Goal: Answer question/provide support

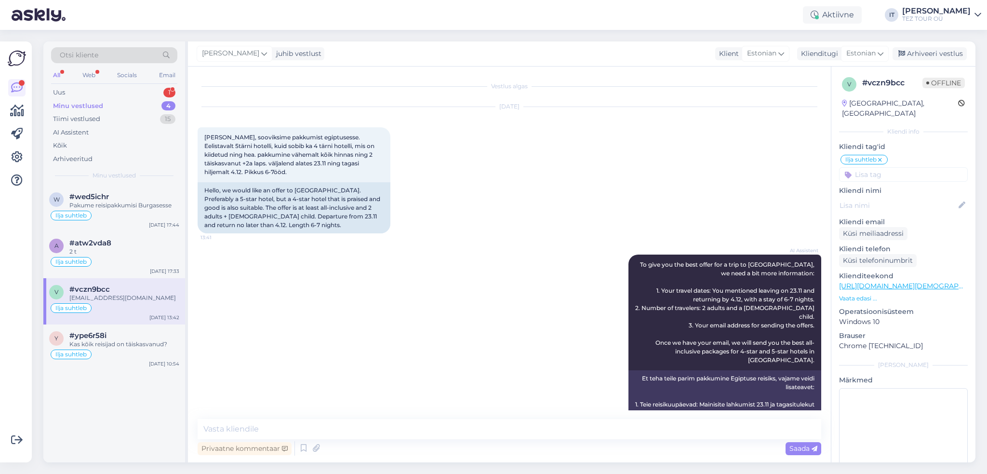
click at [172, 89] on div "1" at bounding box center [169, 93] width 12 height 10
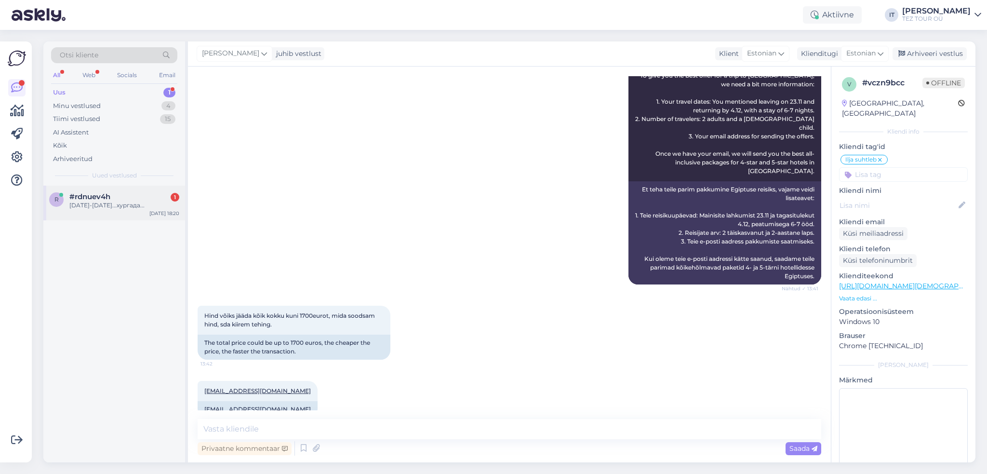
click at [98, 202] on div "[DATE]-[DATE]...хургада..." at bounding box center [124, 205] width 110 height 9
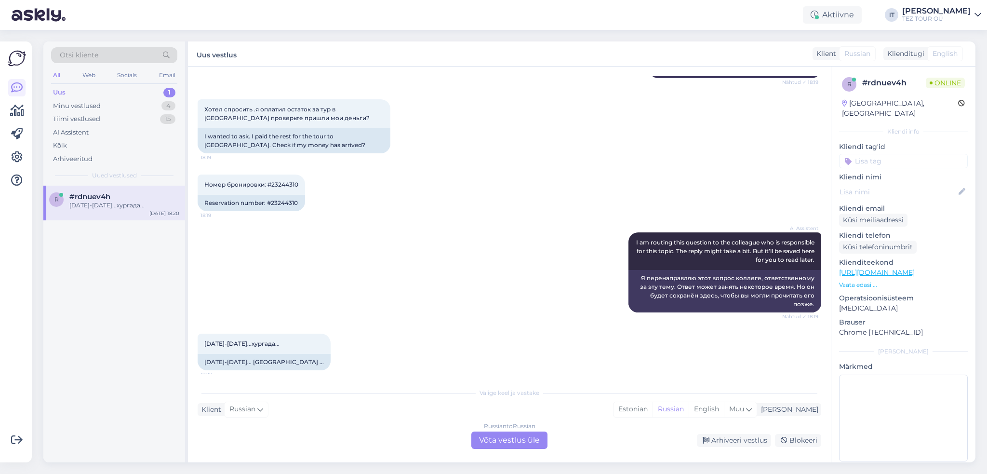
scroll to position [150, 0]
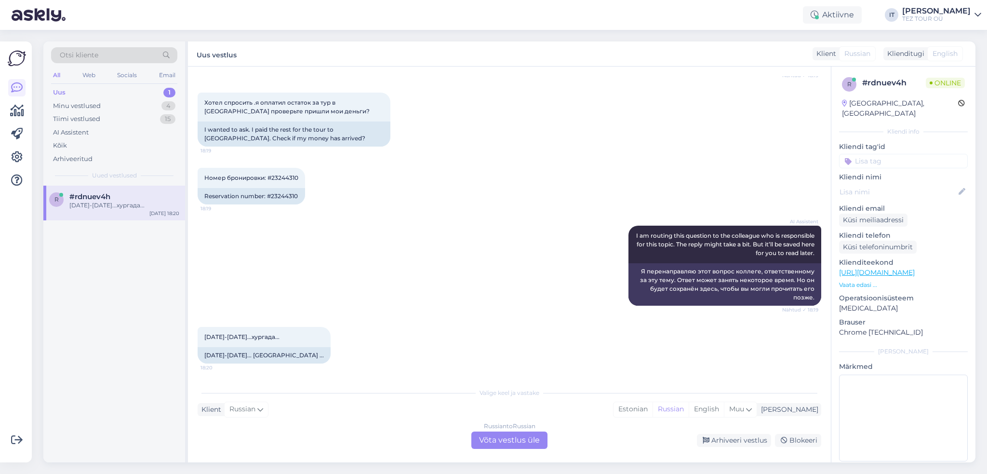
click at [514, 435] on div "Russian to Russian Võta vestlus üle" at bounding box center [509, 439] width 76 height 17
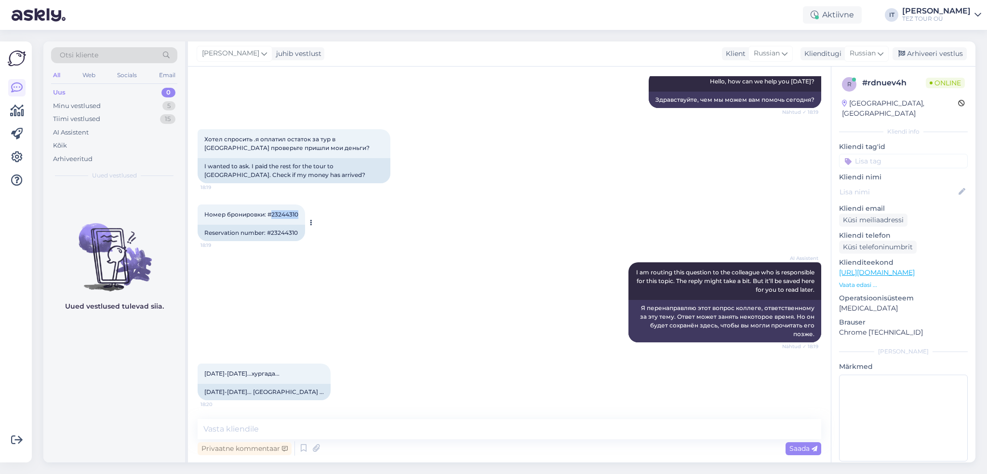
drag, startPoint x: 296, startPoint y: 213, endPoint x: 272, endPoint y: 214, distance: 24.6
click at [272, 214] on div "Номер бронировки: #23244310 18:19" at bounding box center [251, 214] width 107 height 20
copy span "23244310"
click at [294, 426] on textarea at bounding box center [510, 429] width 624 height 20
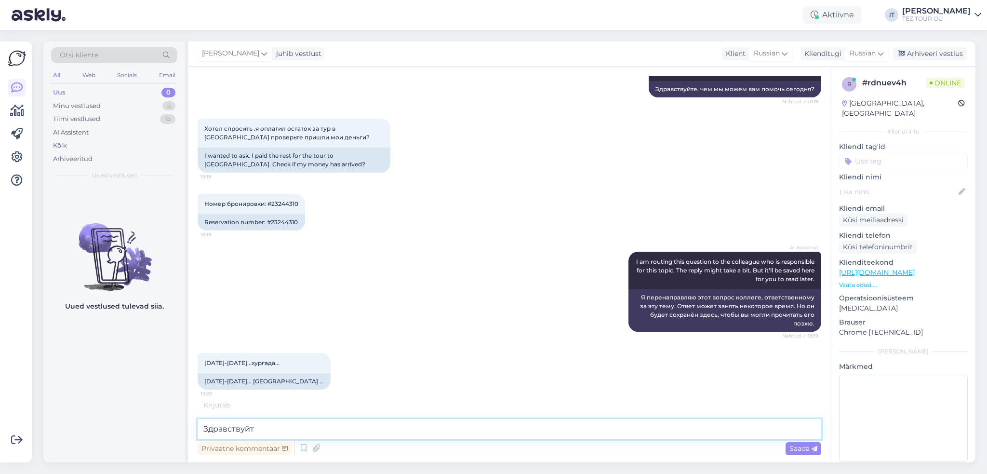
type textarea "Здравствуйте"
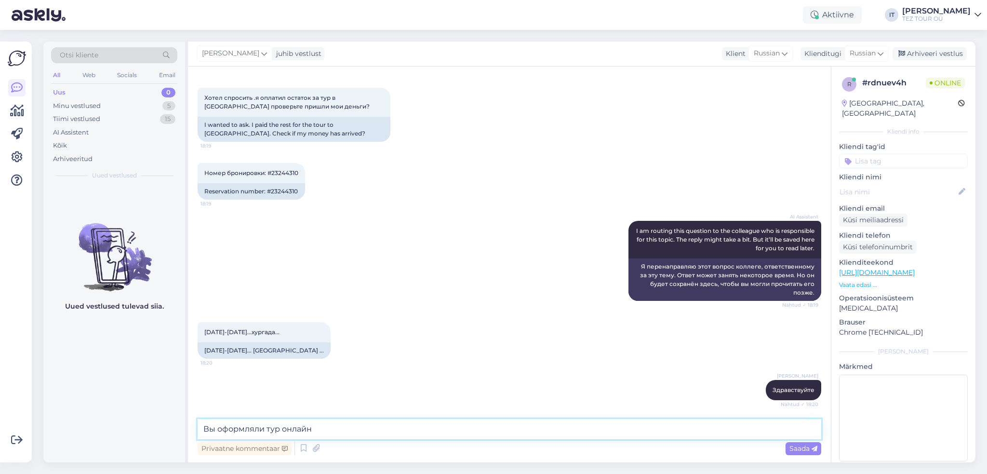
type textarea "Вы оформляли тур онлайн_"
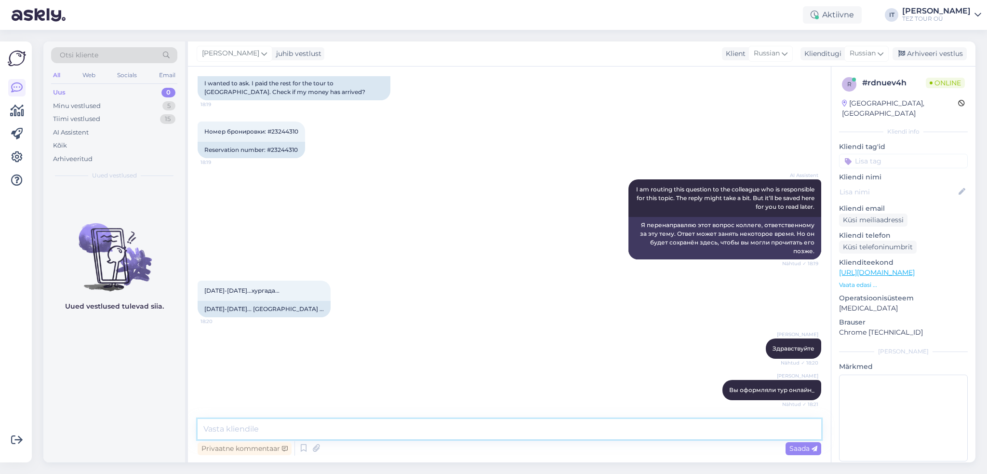
type textarea "?"
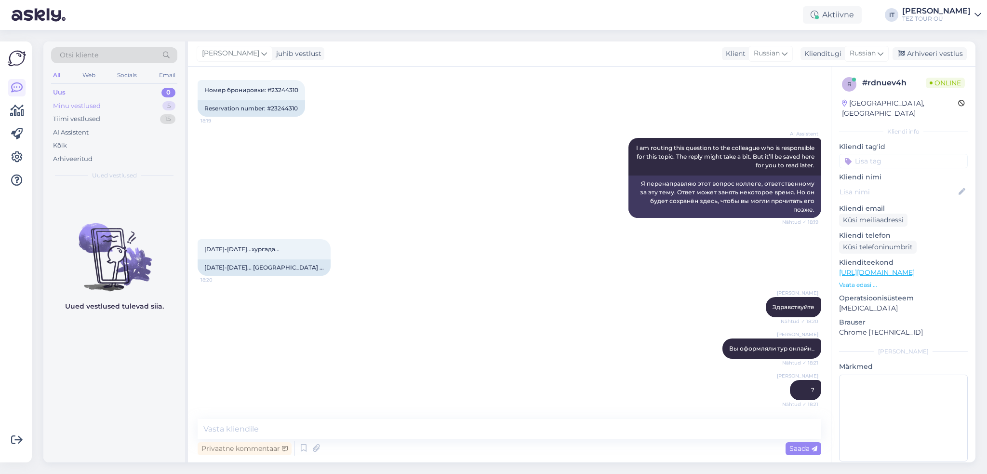
click at [104, 106] on div "Minu vestlused 5" at bounding box center [114, 105] width 126 height 13
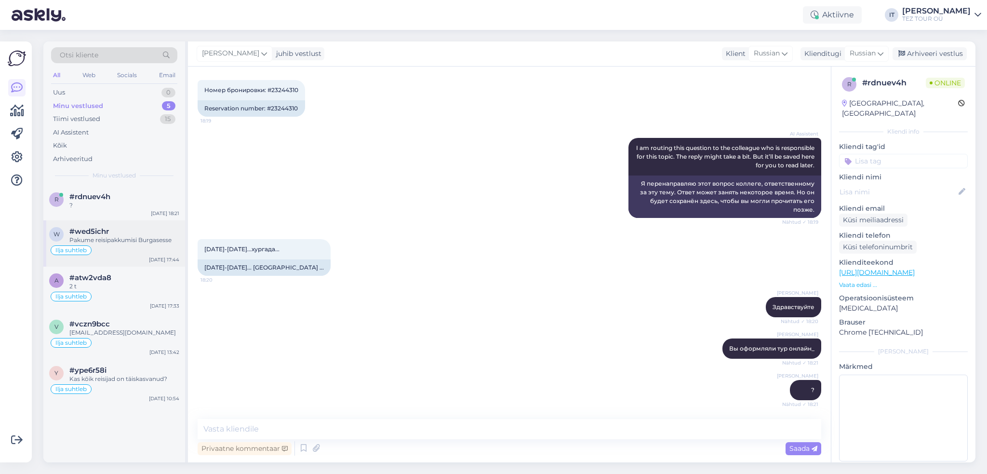
click at [141, 258] on div "w #wed5ichr Pakume reisipakkumisi Burgasesse Ilja suhtleb [DATE] 17:44" at bounding box center [114, 243] width 142 height 46
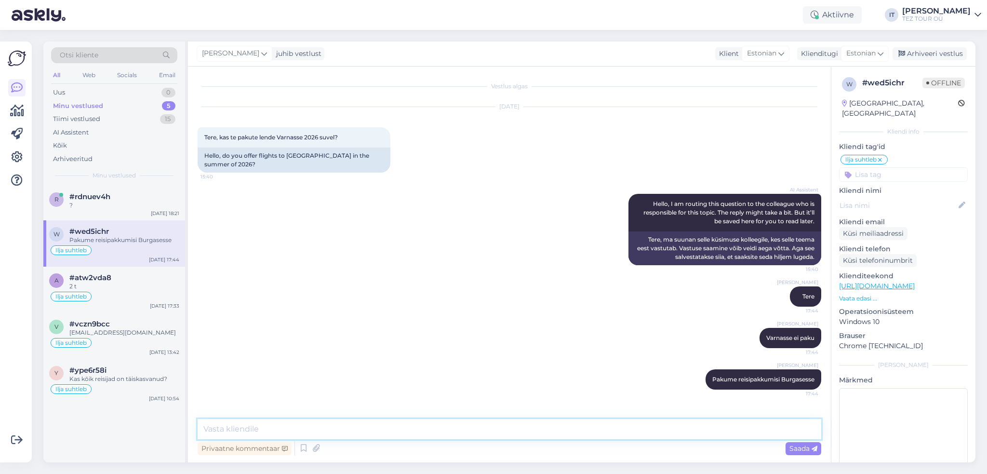
click at [459, 438] on textarea at bounding box center [510, 429] width 624 height 20
type textarea "Satke enda e-posti aadress, saadan Teile pakkumised e-postile :)"
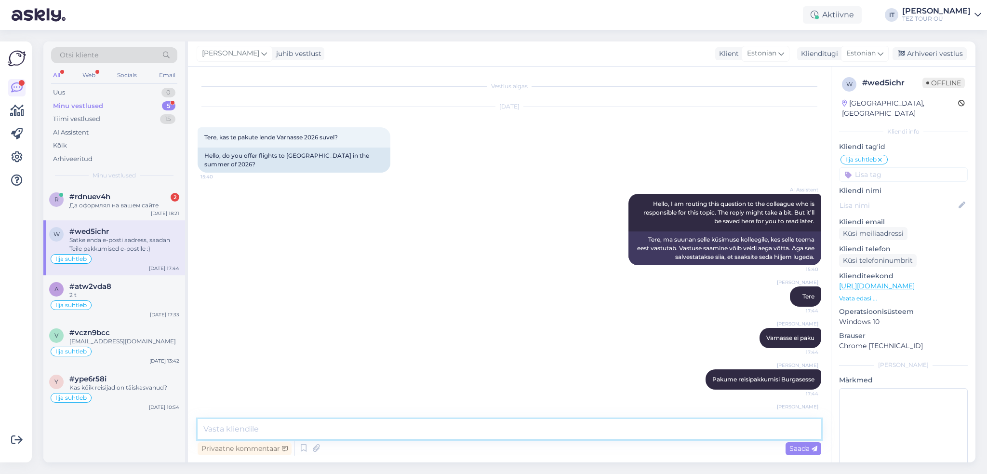
scroll to position [31, 0]
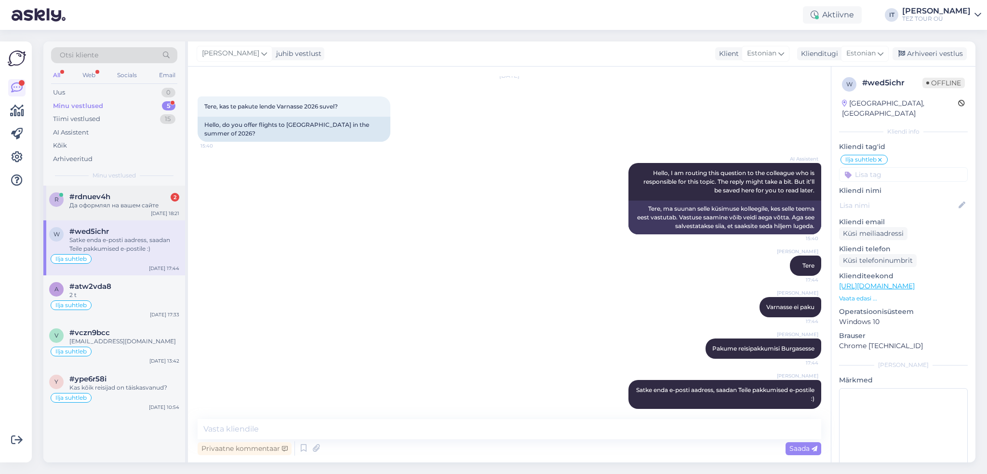
click at [81, 197] on span "#rdnuev4h" at bounding box center [89, 196] width 41 height 9
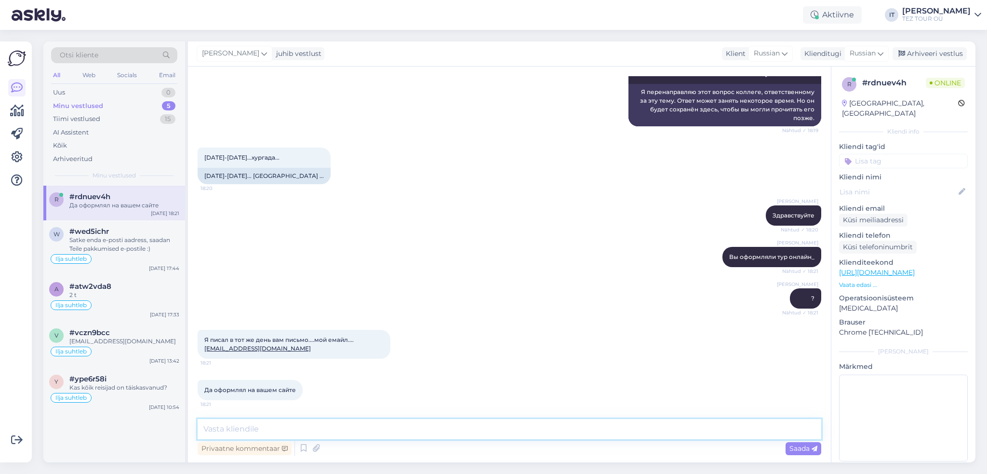
click at [375, 433] on textarea at bounding box center [510, 429] width 624 height 20
click at [376, 432] on textarea at bounding box center [510, 429] width 624 height 20
click at [409, 432] on textarea at bounding box center [510, 429] width 624 height 20
type textarea "[PERSON_NAME]"
type textarea "Свяжитесь пожалуйста с [EMAIL_ADDRESS][DOMAIN_NAME]"
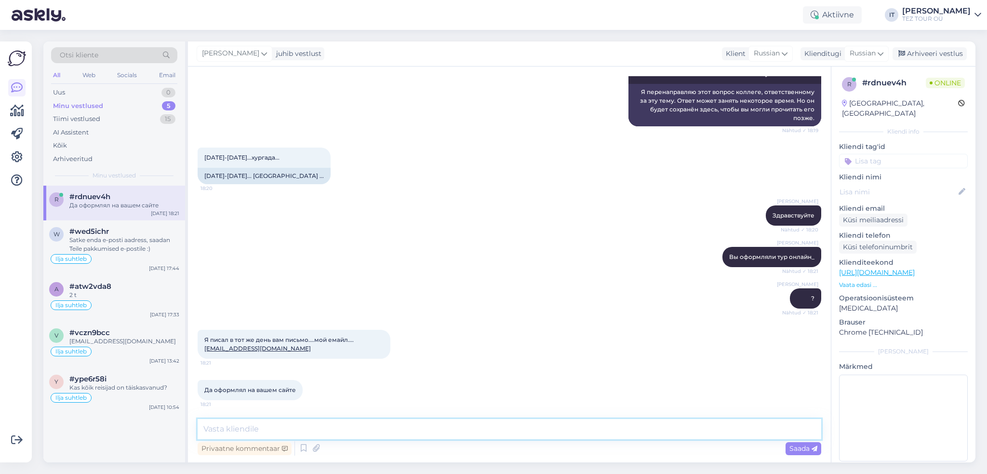
scroll to position [371, 0]
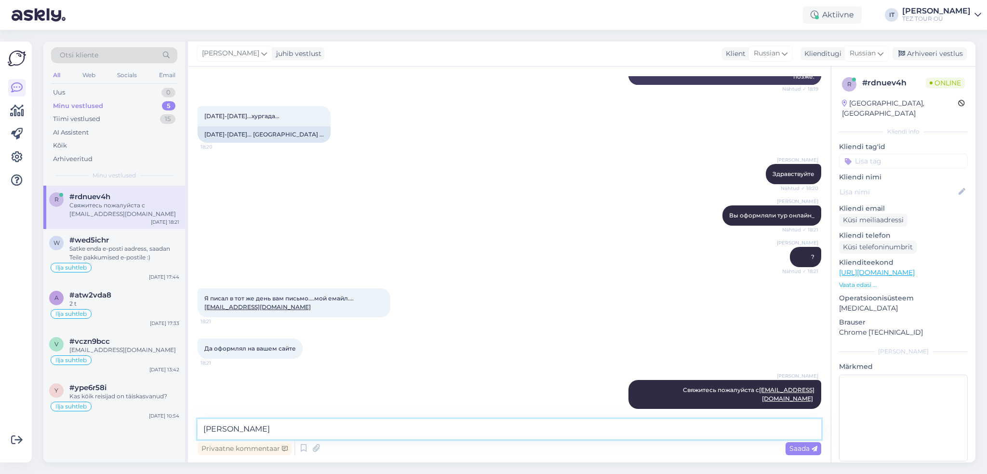
type textarea "[PERSON_NAME]"
type textarea "О"
type textarea "м"
click at [360, 429] on textarea "Моя коллега может Вам подсказать по бронированию" at bounding box center [510, 429] width 624 height 20
click at [475, 432] on textarea "Моя коллега может Вам подсказать по деталям бронированию" at bounding box center [510, 429] width 624 height 20
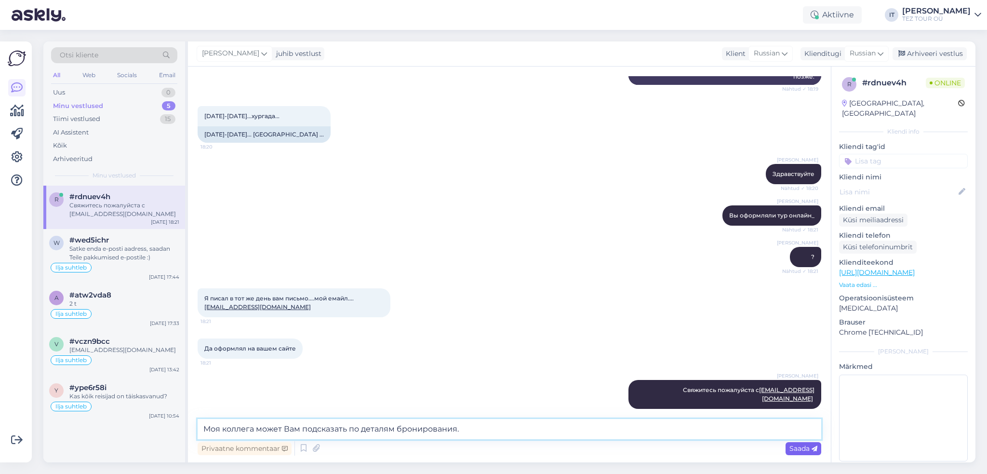
type textarea "Моя коллега может Вам подсказать по деталям бронирования."
click at [808, 450] on span "Saada" at bounding box center [803, 448] width 28 height 9
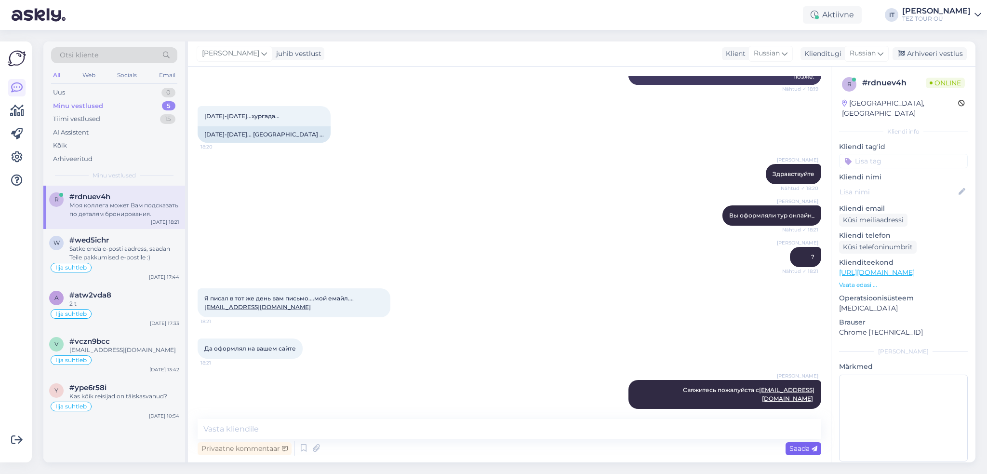
scroll to position [421, 0]
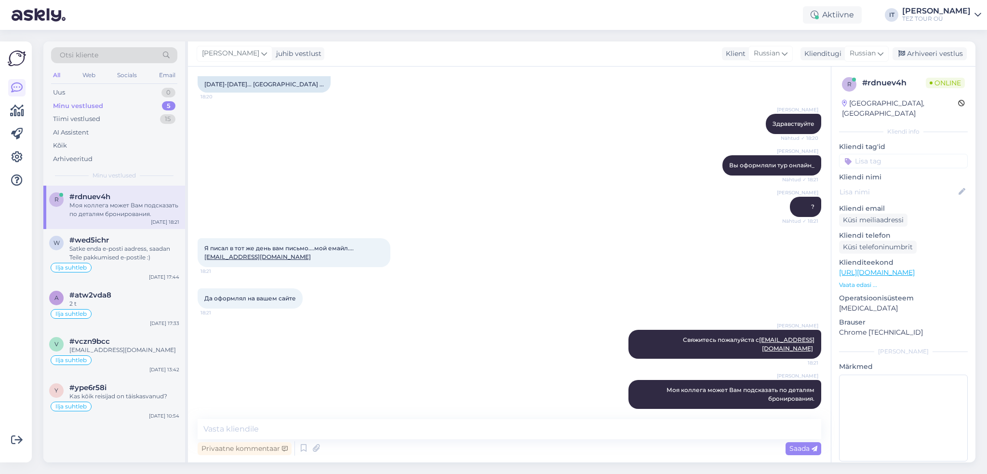
click at [867, 154] on input at bounding box center [903, 161] width 129 height 14
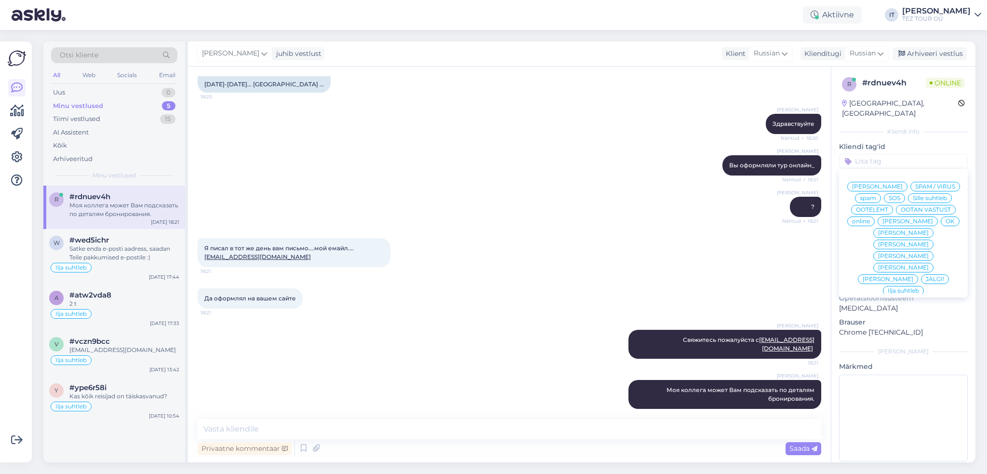
click at [892, 288] on span "Ilja suhtleb" at bounding box center [903, 291] width 31 height 6
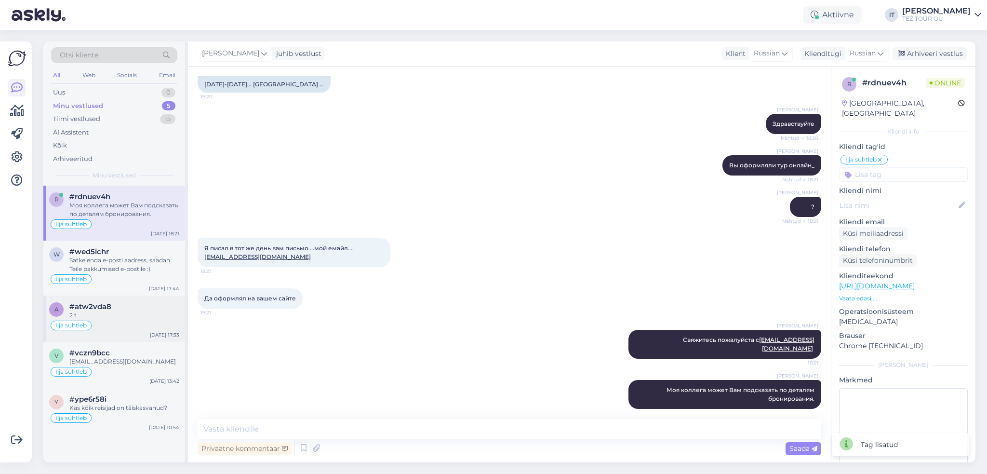
click at [138, 318] on div "2 t" at bounding box center [124, 315] width 110 height 9
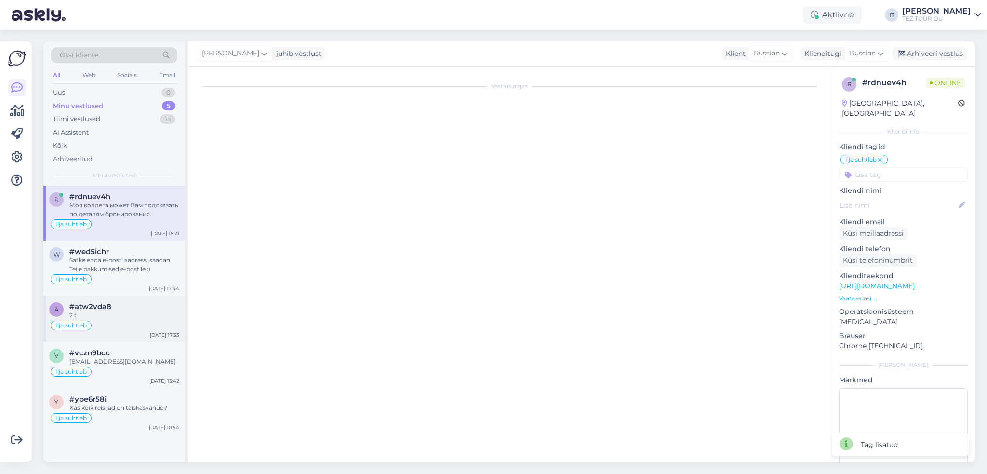
scroll to position [134, 0]
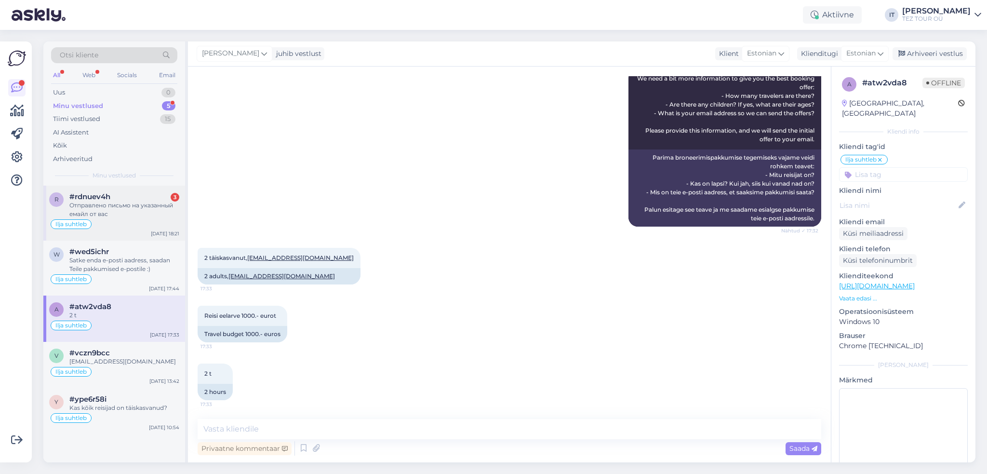
click at [145, 219] on div "Ilja suhtleb" at bounding box center [114, 224] width 130 height 12
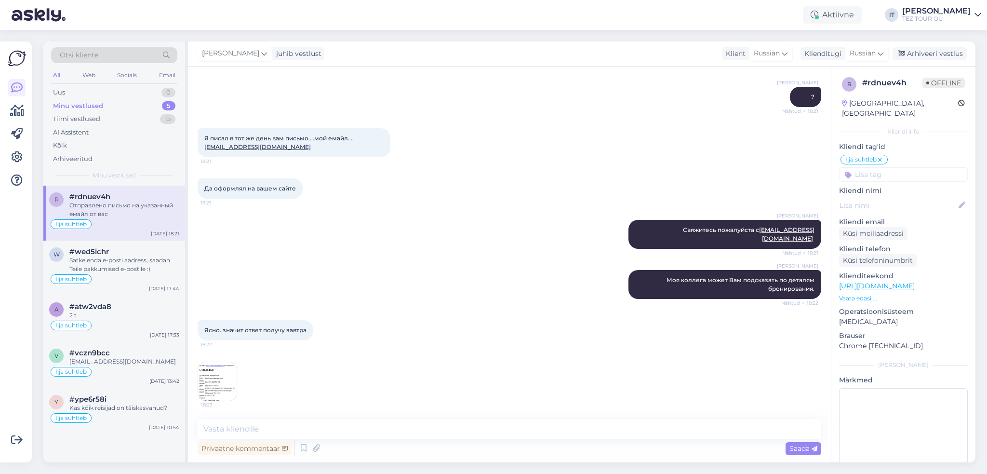
click at [216, 377] on img at bounding box center [217, 381] width 39 height 39
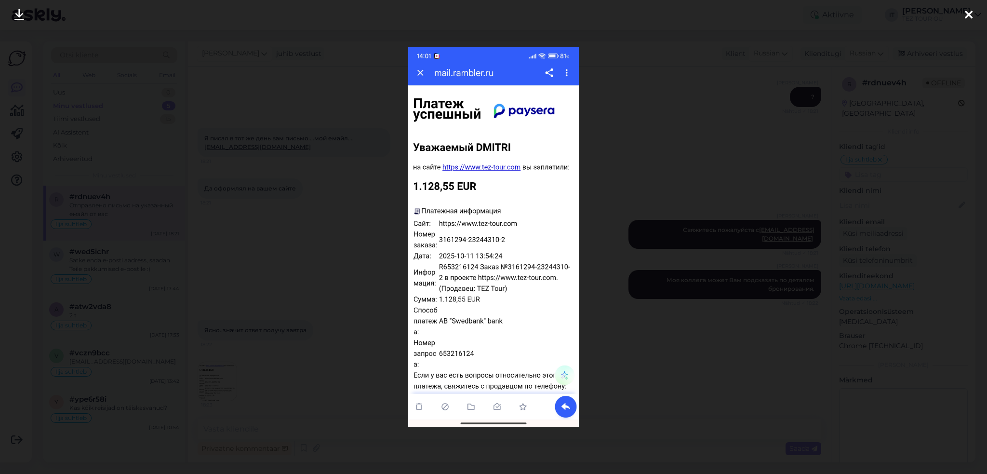
click at [673, 237] on div at bounding box center [493, 237] width 987 height 474
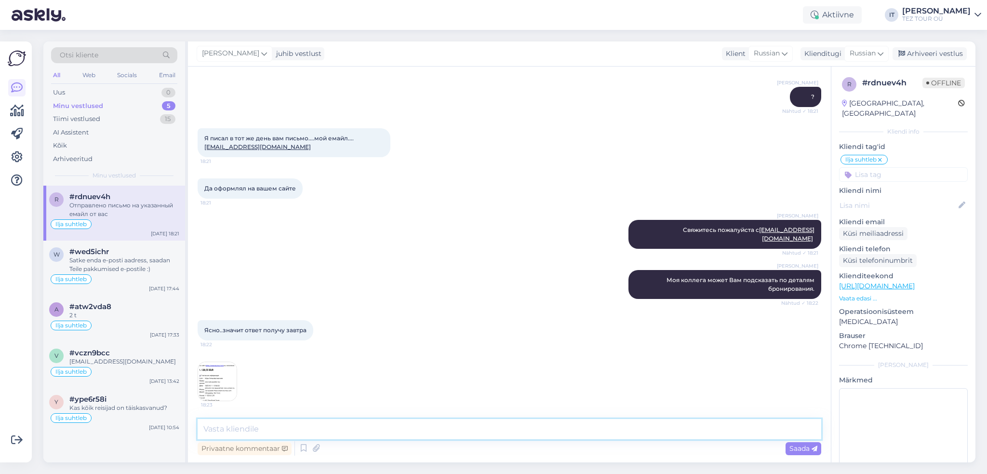
click at [368, 428] on textarea at bounding box center [510, 429] width 624 height 20
drag, startPoint x: 596, startPoint y: 432, endPoint x: 199, endPoint y: 425, distance: 396.6
click at [198, 425] on textarea "Да, коллега, которая занимается онлайн бронированиями, [DATE] уже не работает" at bounding box center [510, 429] width 624 height 20
paste textarea "оллега, которая отвечает за онлайн-бронирования, [DATE] уже не работает, но [DA…"
type textarea "Коллега, которая отвечает за онлайн-бронирования, сегодня уже не работает, но з…"
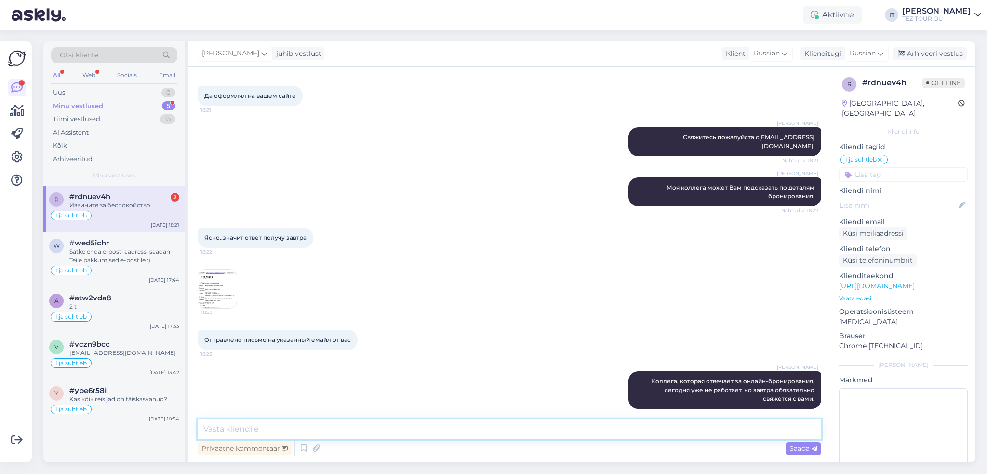
scroll to position [706, 0]
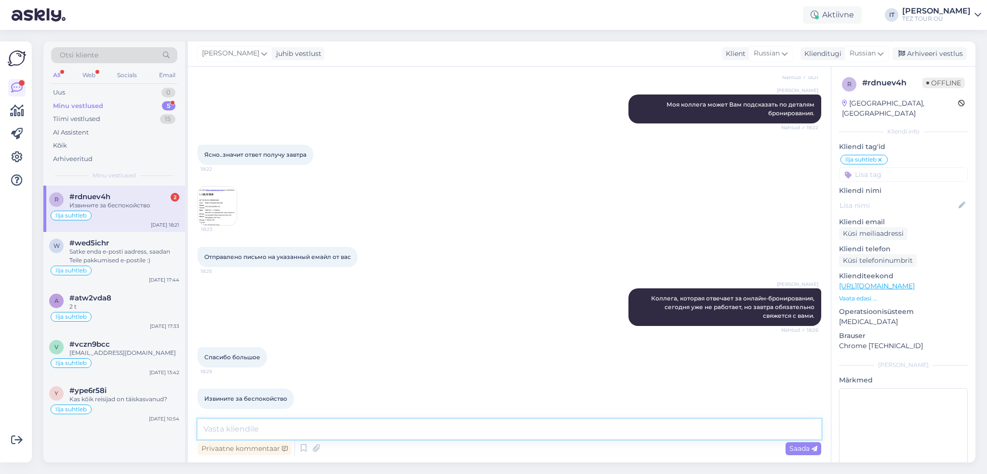
click at [403, 424] on textarea at bounding box center [510, 429] width 624 height 20
type textarea "Не за что извиняться!"
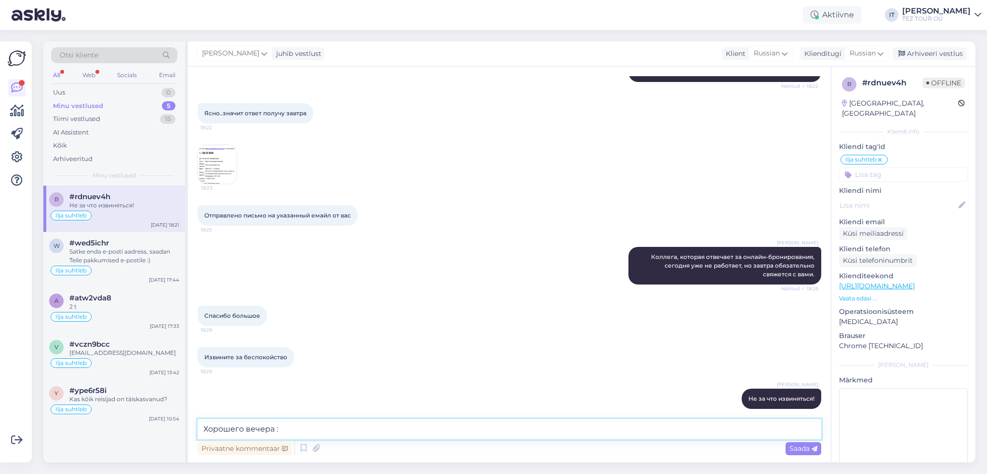
type textarea "Хорошего вечера :)"
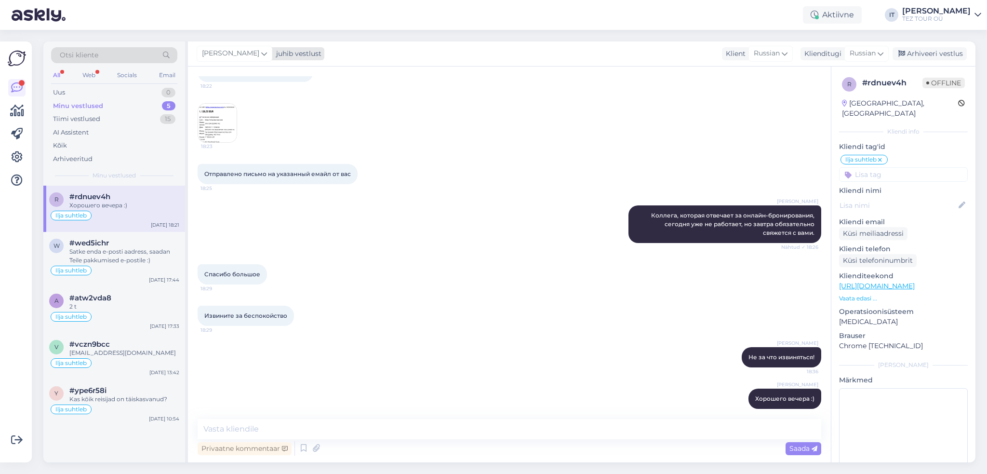
click at [305, 55] on div "juhib vestlust" at bounding box center [296, 54] width 49 height 10
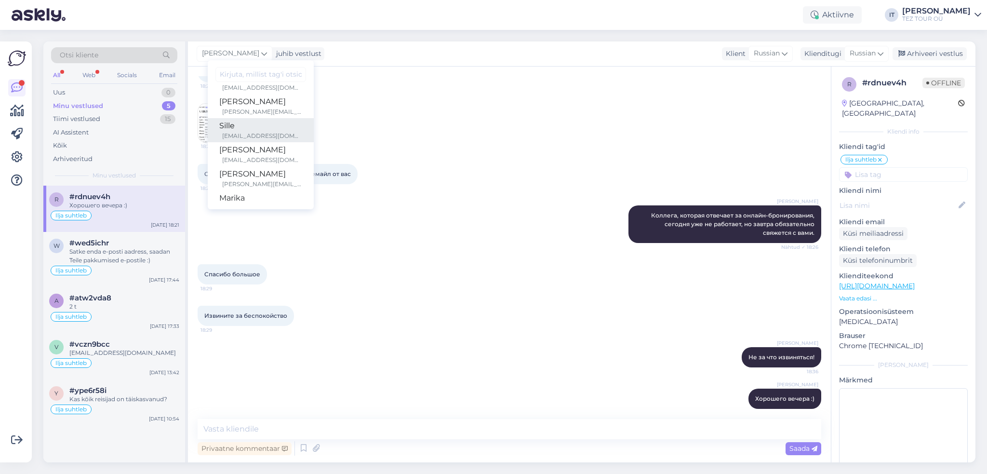
scroll to position [96, 0]
click at [274, 144] on div "Marika" at bounding box center [260, 145] width 83 height 12
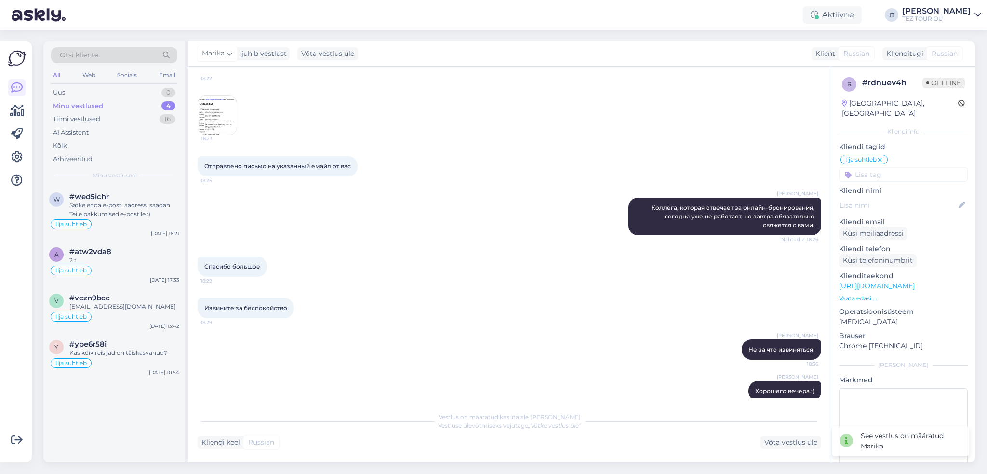
scroll to position [801, 0]
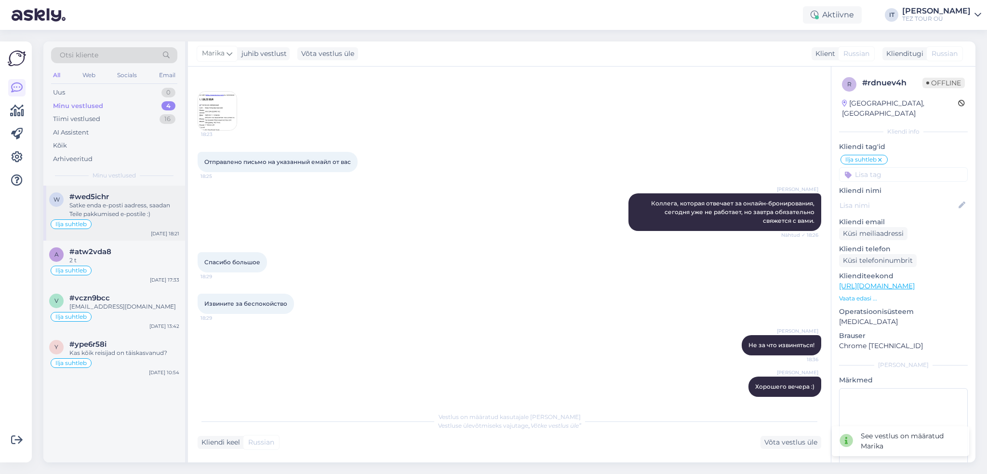
click at [152, 209] on div "Satke enda e-posti aadress, saadan Teile pakkumised e-postile :)" at bounding box center [124, 209] width 110 height 17
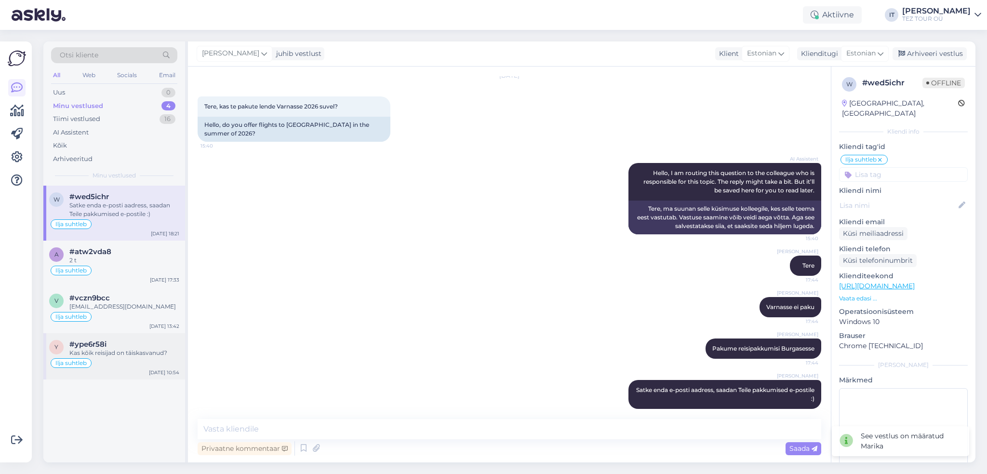
click at [145, 357] on div "Ilja suhtleb" at bounding box center [114, 363] width 130 height 12
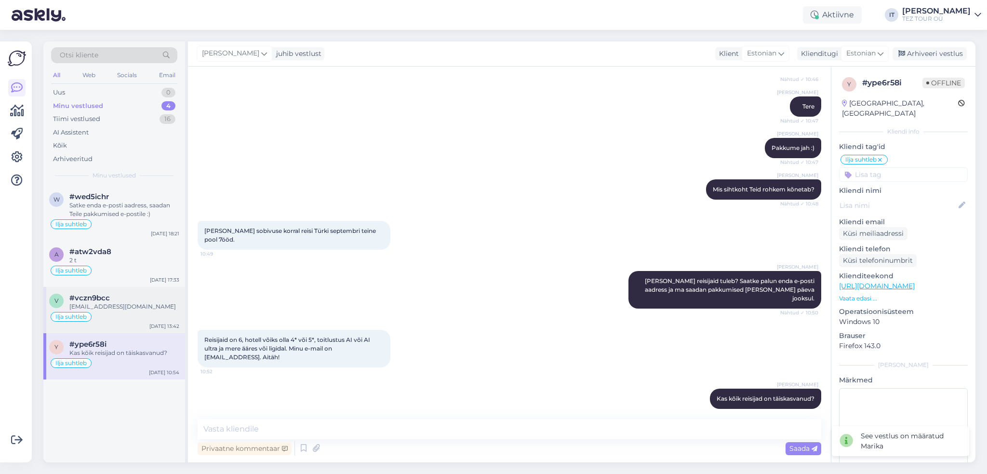
click at [154, 313] on div "Ilja suhtleb" at bounding box center [114, 317] width 130 height 12
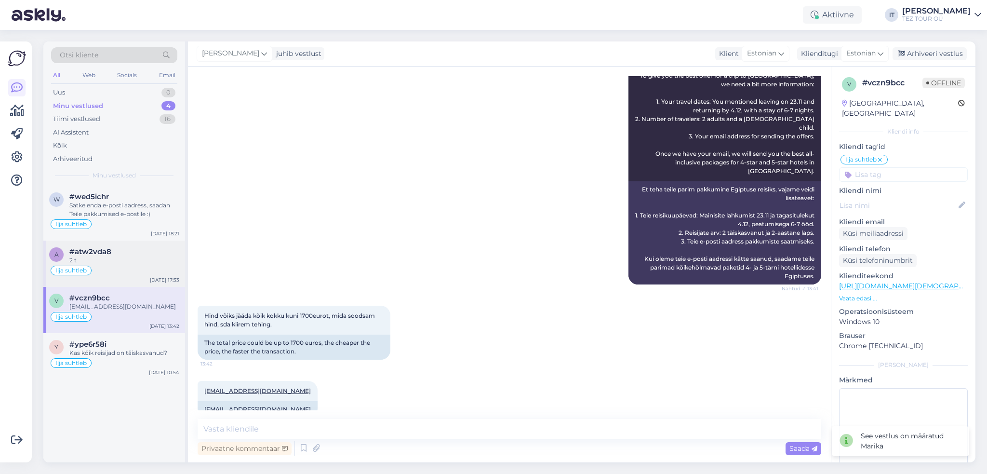
click at [152, 265] on div "Ilja suhtleb" at bounding box center [114, 271] width 130 height 12
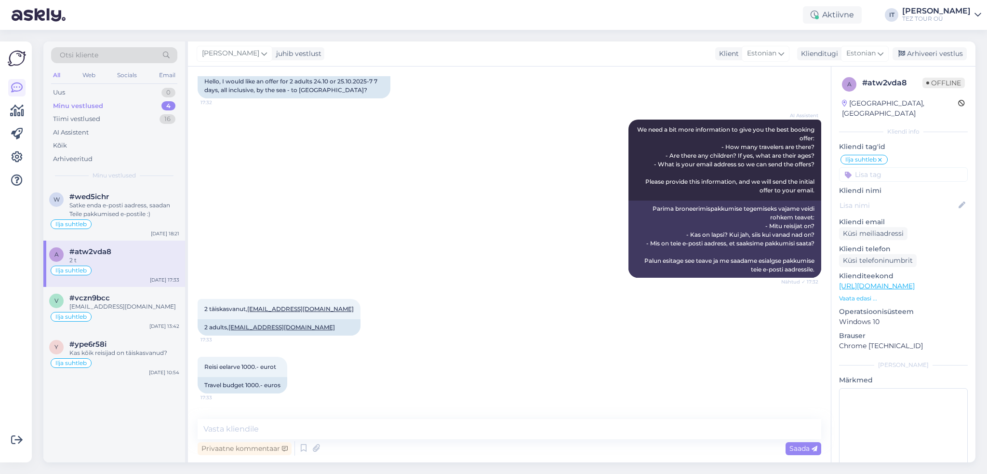
scroll to position [134, 0]
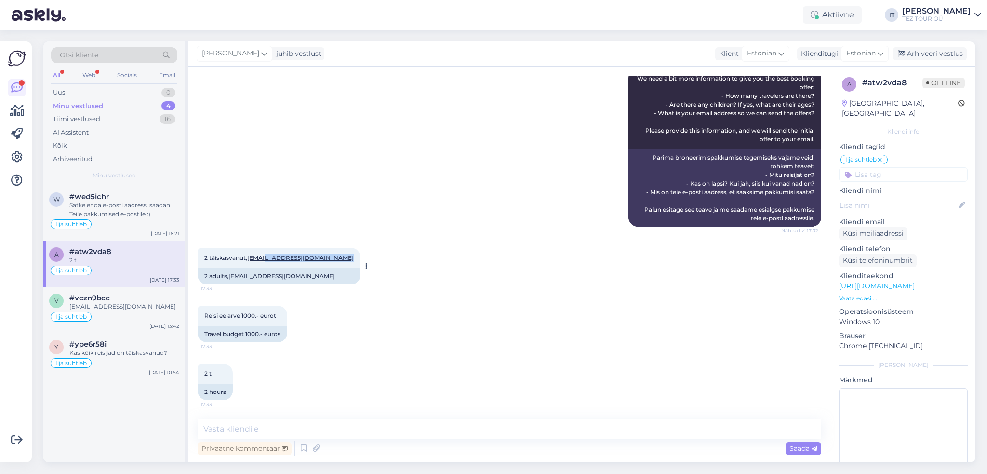
drag, startPoint x: 338, startPoint y: 258, endPoint x: 265, endPoint y: 257, distance: 73.2
click at [265, 257] on div "2 täiskasvanut, [EMAIL_ADDRESS][DOMAIN_NAME] 17:33" at bounding box center [279, 258] width 163 height 20
copy link "[EMAIL_ADDRESS][DOMAIN_NAME]"
click at [916, 55] on div "Arhiveeri vestlus" at bounding box center [929, 53] width 74 height 13
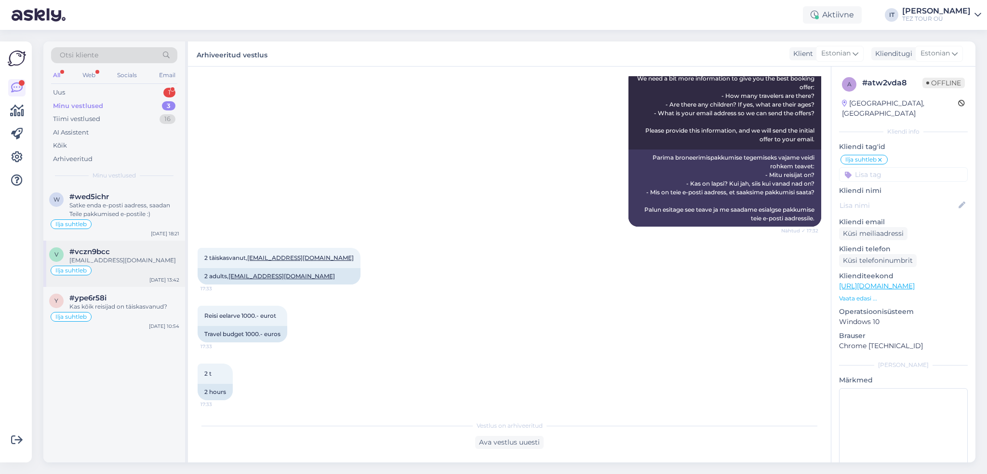
click at [141, 269] on div "Ilja suhtleb" at bounding box center [114, 271] width 130 height 12
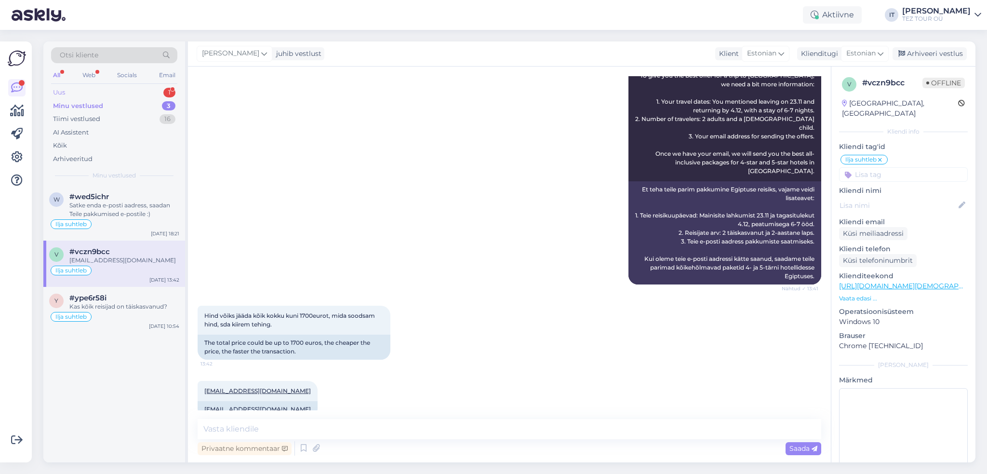
click at [141, 91] on div "Uus 1" at bounding box center [114, 92] width 126 height 13
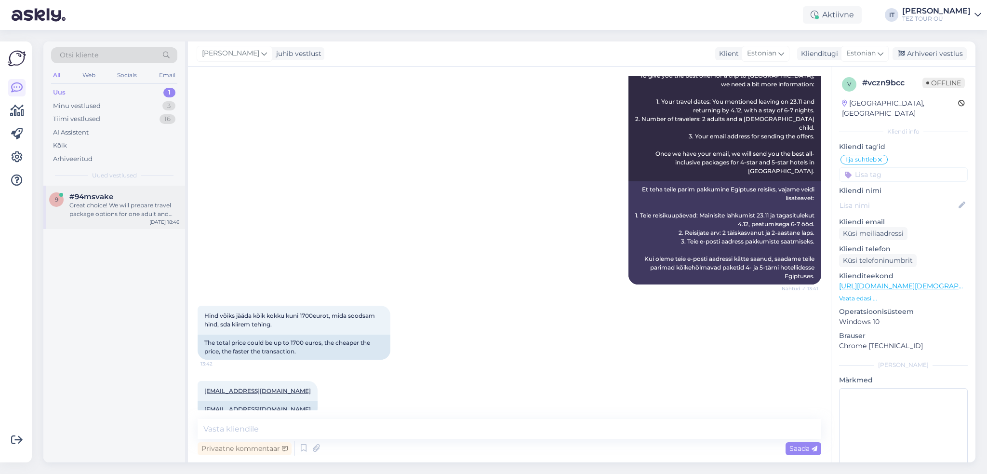
click at [140, 202] on div "Great choice! We will prepare travel package options for one adult and one [DEM…" at bounding box center [124, 209] width 110 height 17
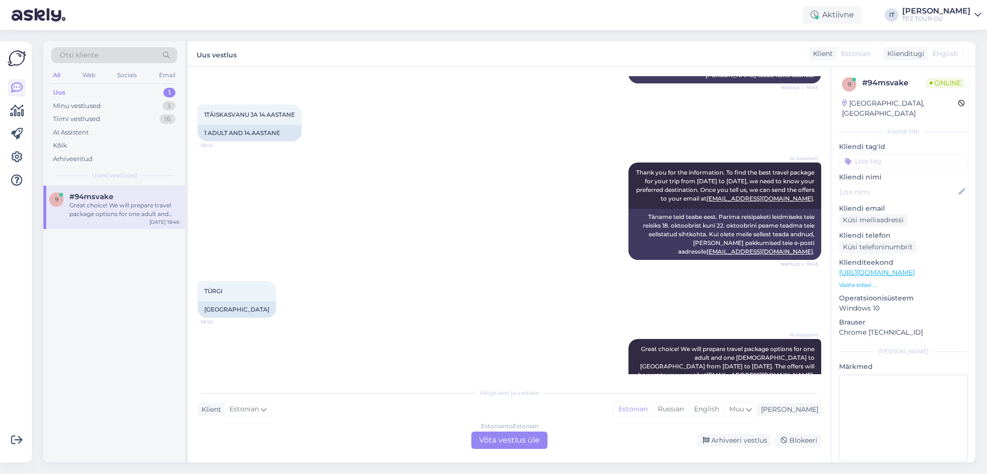
scroll to position [690, 0]
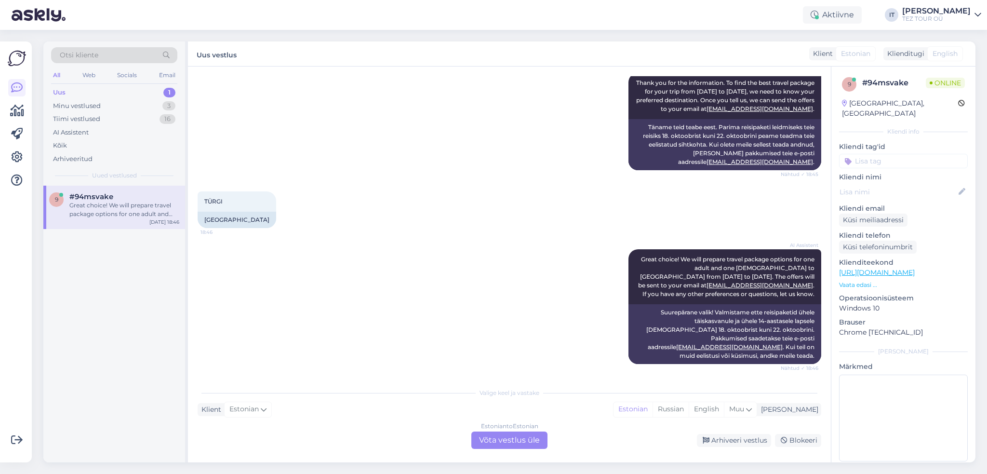
click at [517, 443] on div "Estonian to Estonian Võta vestlus üle" at bounding box center [509, 439] width 76 height 17
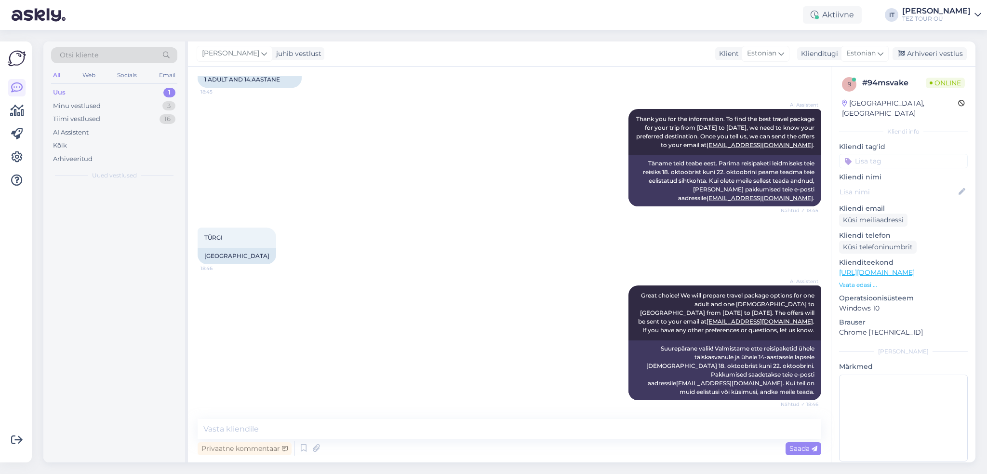
scroll to position [696, 0]
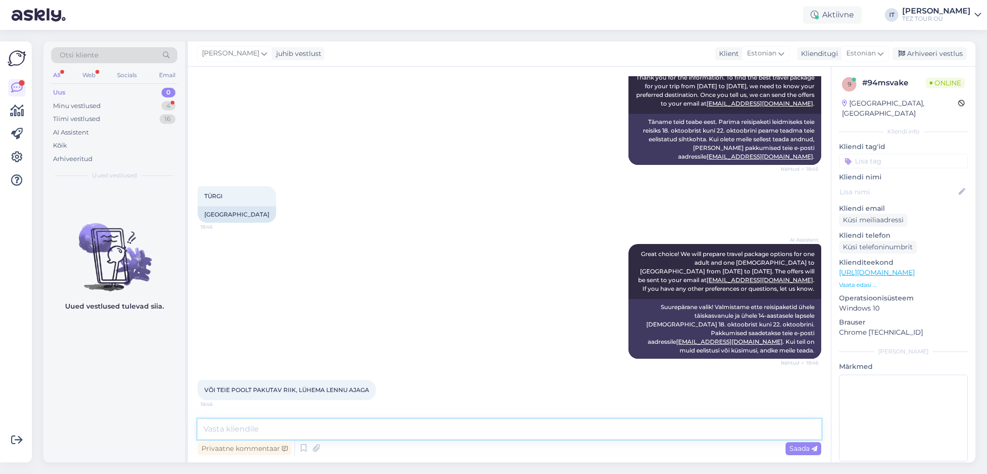
click at [398, 434] on textarea at bounding box center [510, 429] width 624 height 20
type textarea "Tere"
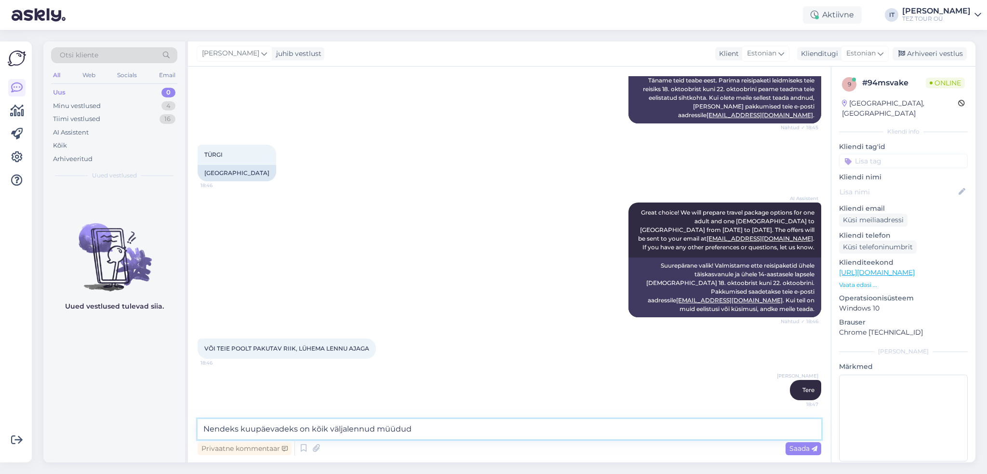
type textarea "Nendeks kuupäevadeks on kõik väljalennud müüdud."
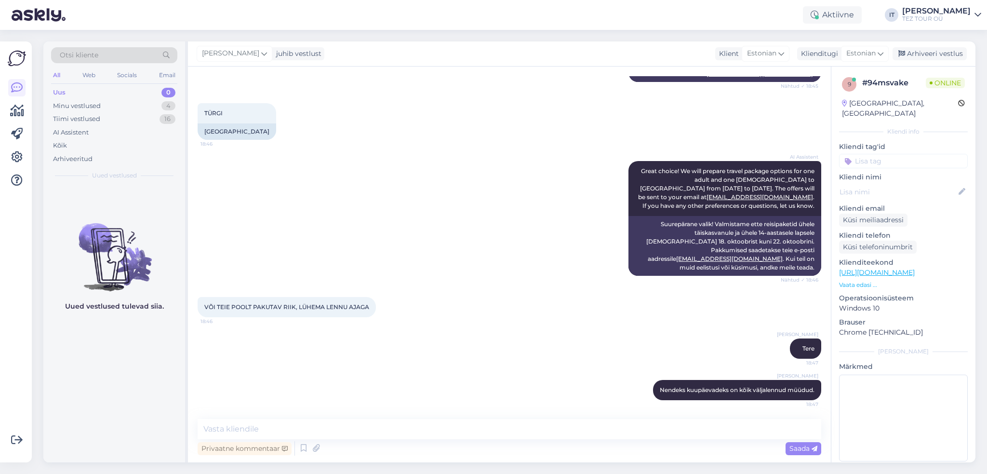
click at [906, 143] on div "Kliendi tag'id [PERSON_NAME] SPAM / VIRUS spam SOS Sille suhtleb OOTELEHT OOTAN…" at bounding box center [903, 155] width 129 height 27
click at [906, 154] on input at bounding box center [903, 161] width 129 height 14
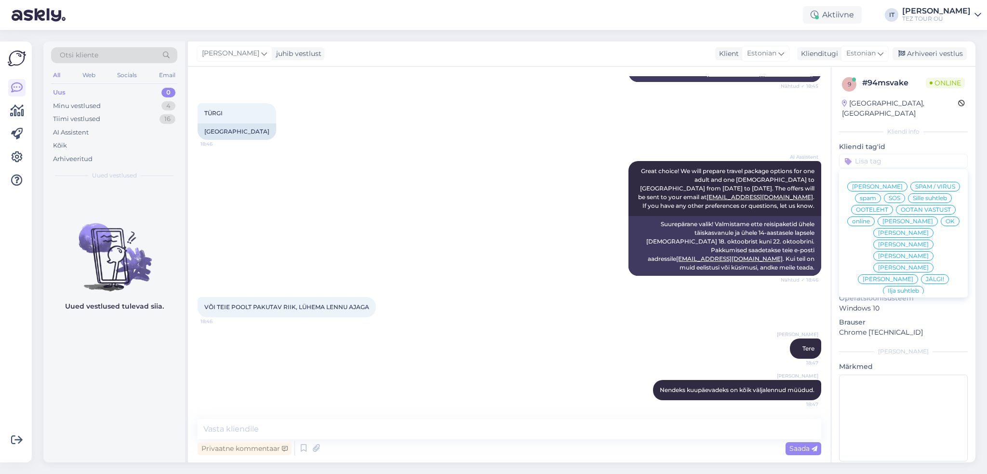
click at [902, 286] on div "Ilja suhtleb" at bounding box center [903, 291] width 41 height 10
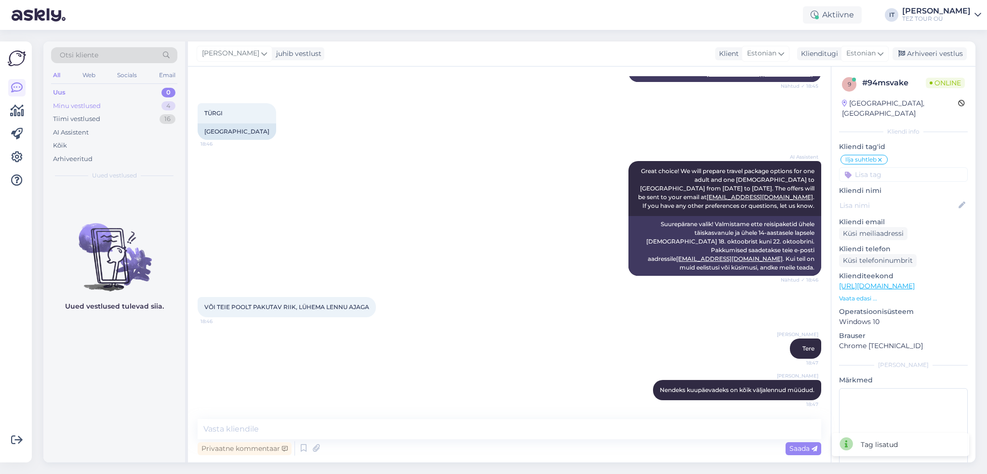
click at [128, 103] on div "Minu vestlused 4" at bounding box center [114, 105] width 126 height 13
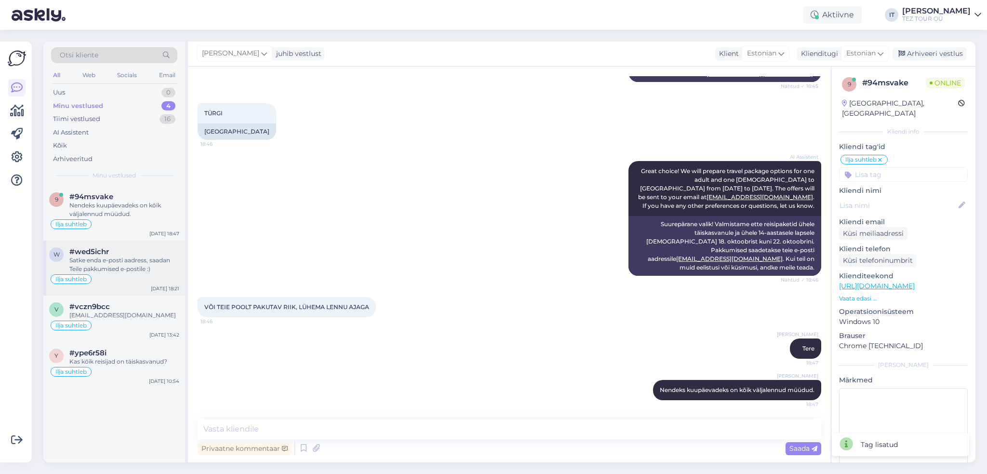
click at [121, 271] on div "Satke enda e-posti aadress, saadan Teile pakkumised e-postile :)" at bounding box center [124, 264] width 110 height 17
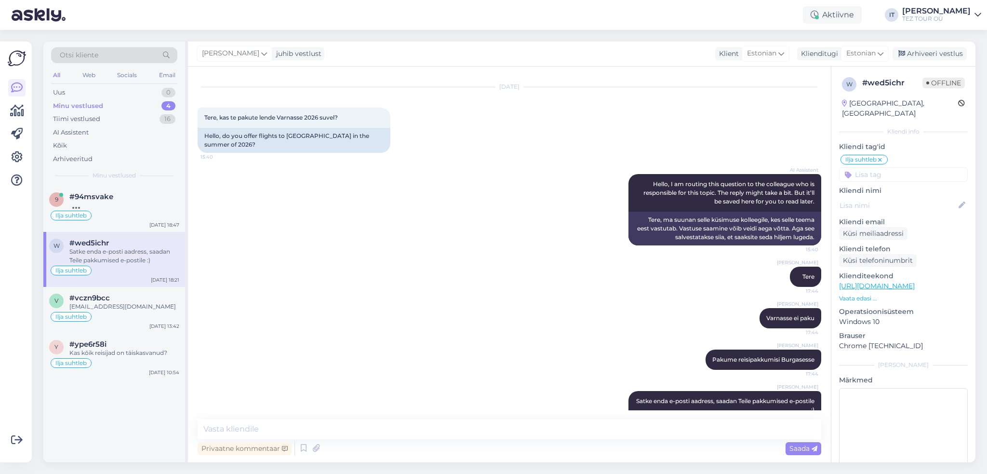
scroll to position [31, 0]
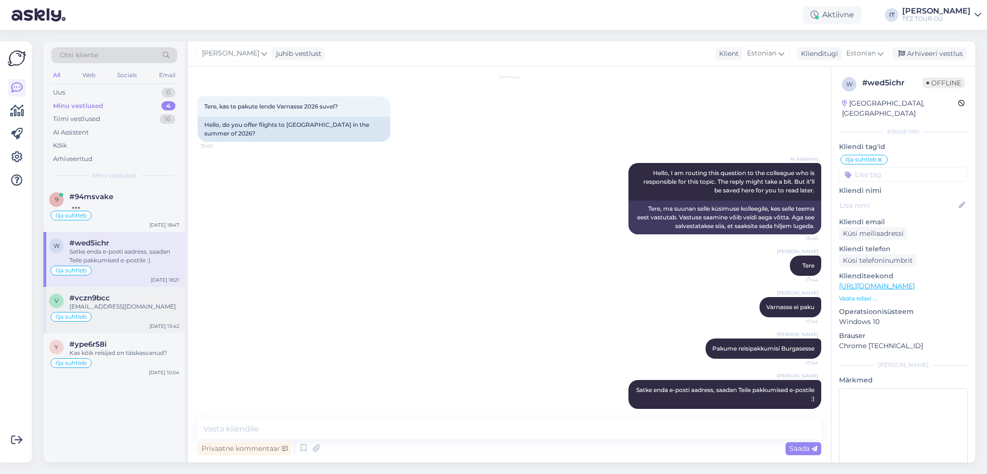
click at [127, 320] on div "Ilja suhtleb" at bounding box center [114, 317] width 130 height 12
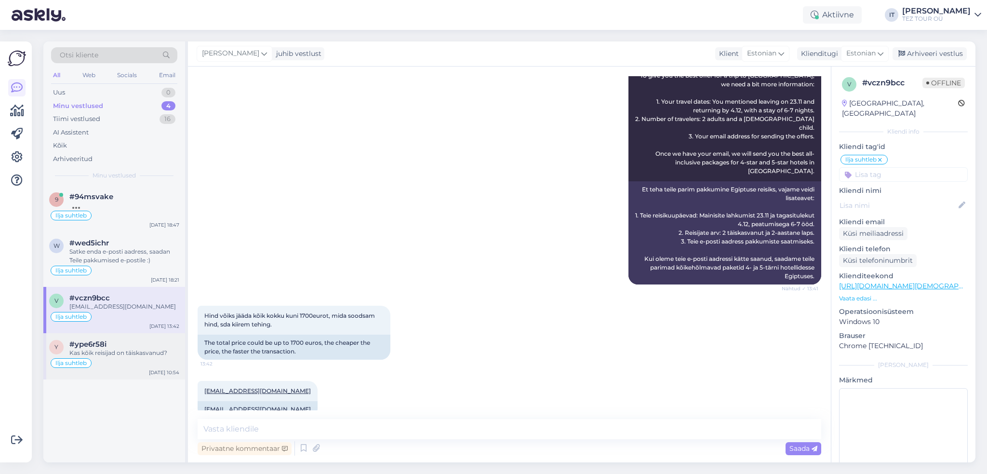
click at [145, 358] on div "Ilja suhtleb" at bounding box center [114, 363] width 130 height 12
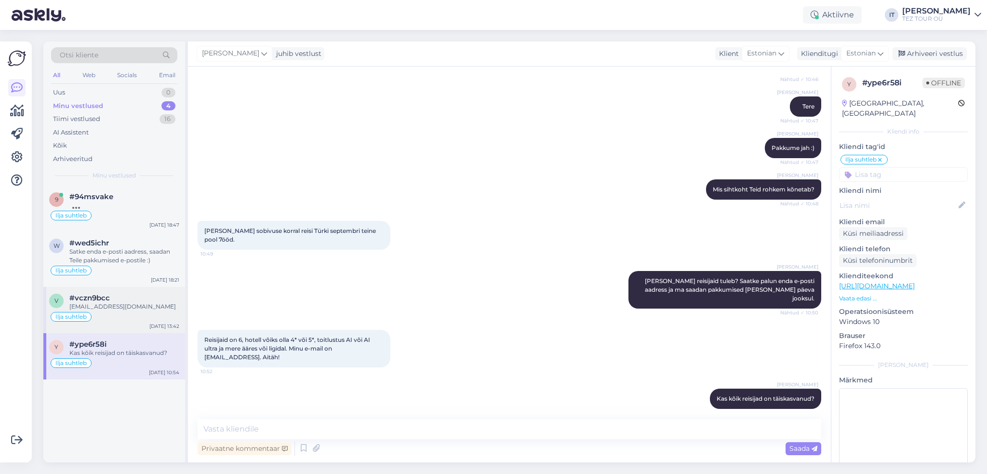
click at [140, 296] on div "#vczn9bcc" at bounding box center [124, 297] width 110 height 9
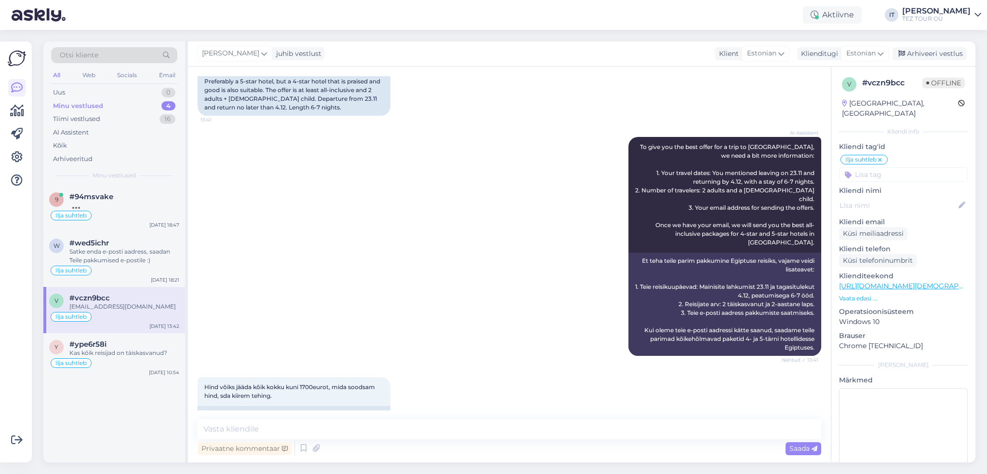
scroll to position [0, 0]
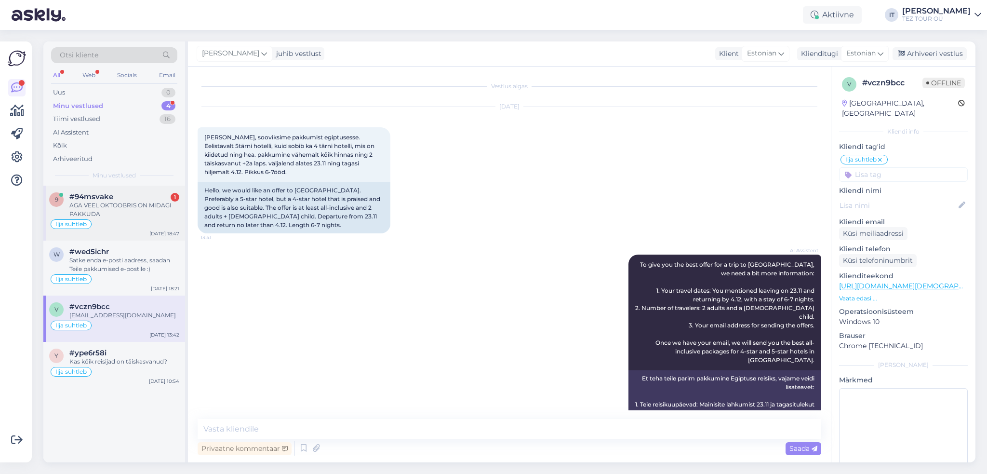
click at [150, 204] on div "AGA VEEL OKTOOBRIS ON MIDAGI PAKKUDA" at bounding box center [124, 209] width 110 height 17
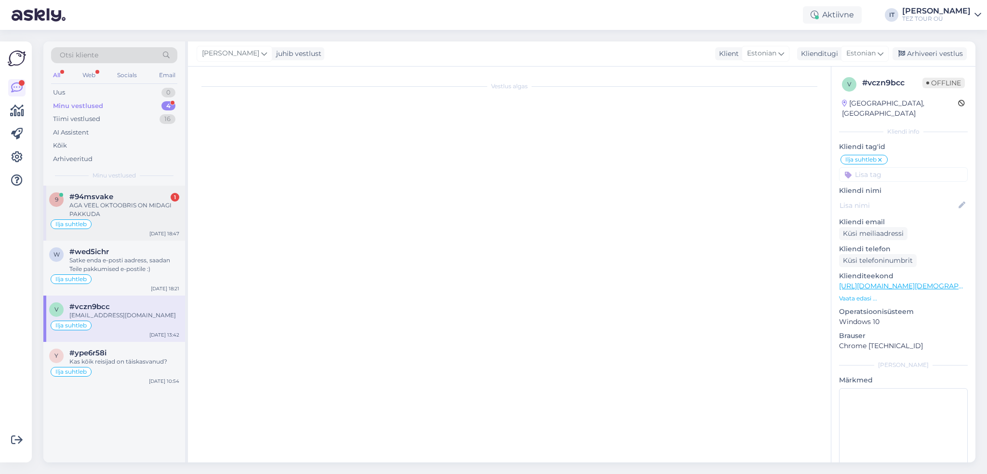
scroll to position [820, 0]
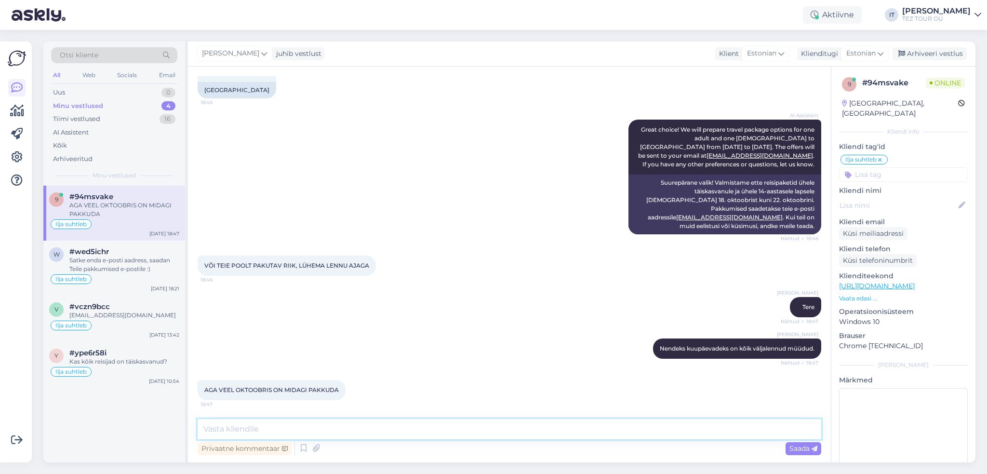
click at [378, 430] on textarea at bounding box center [510, 429] width 624 height 20
type textarea "Kuu lõpus on pakkuda nii Türgi, kui ka Egiptuse pakkumisi"
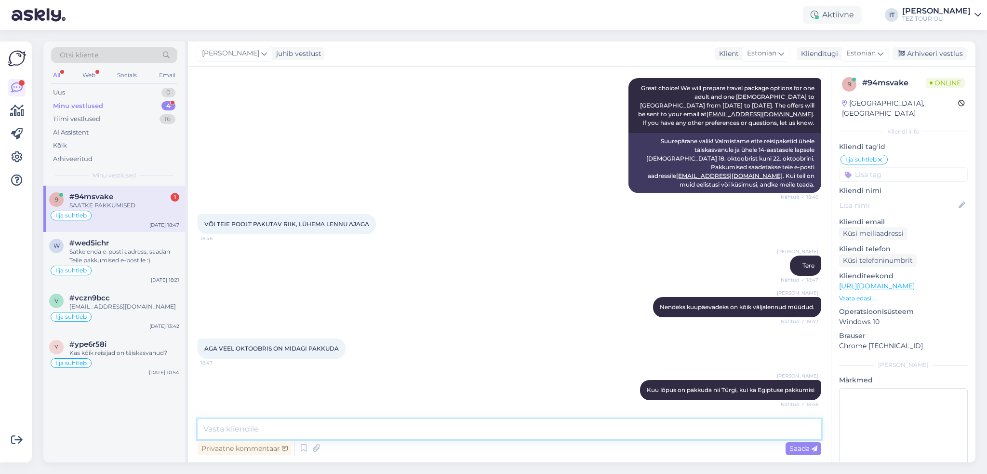
scroll to position [903, 0]
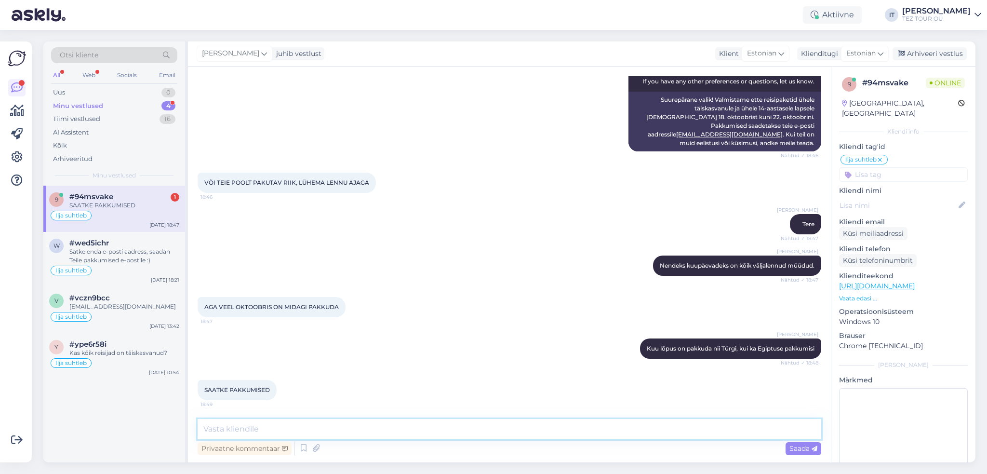
click at [425, 425] on textarea at bounding box center [510, 429] width 624 height 20
type textarea "K"
type textarea "Pakkumised on vaid nädalaks"
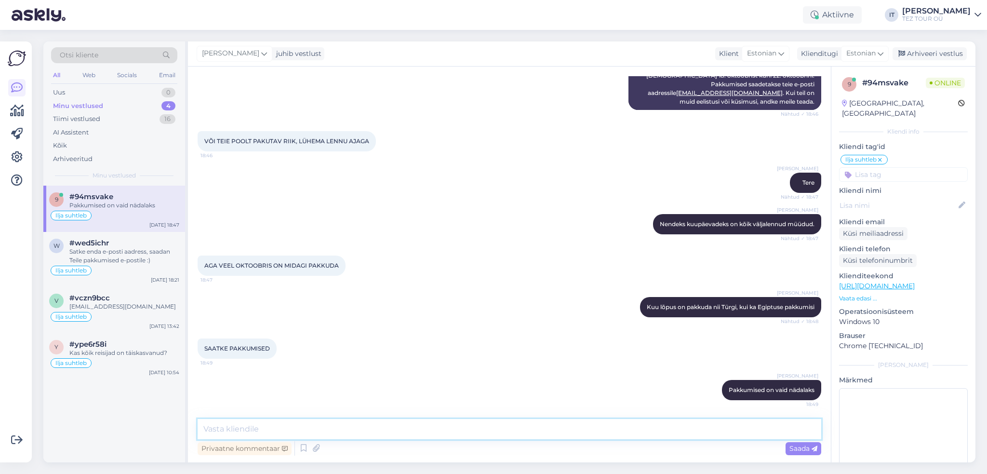
drag, startPoint x: 425, startPoint y: 425, endPoint x: 385, endPoint y: 457, distance: 51.8
drag, startPoint x: 385, startPoint y: 457, endPoint x: 444, endPoint y: 140, distance: 322.5
click at [444, 140] on div "VÕI TEIE POOLT PAKUTAV RIIK, LÜHEMA LENNU AJAGA 18:46" at bounding box center [510, 140] width 624 height 41
click at [142, 321] on div "v #vczn9bcc [EMAIL_ADDRESS][DOMAIN_NAME] [PERSON_NAME] [DATE] 13:42" at bounding box center [114, 310] width 142 height 46
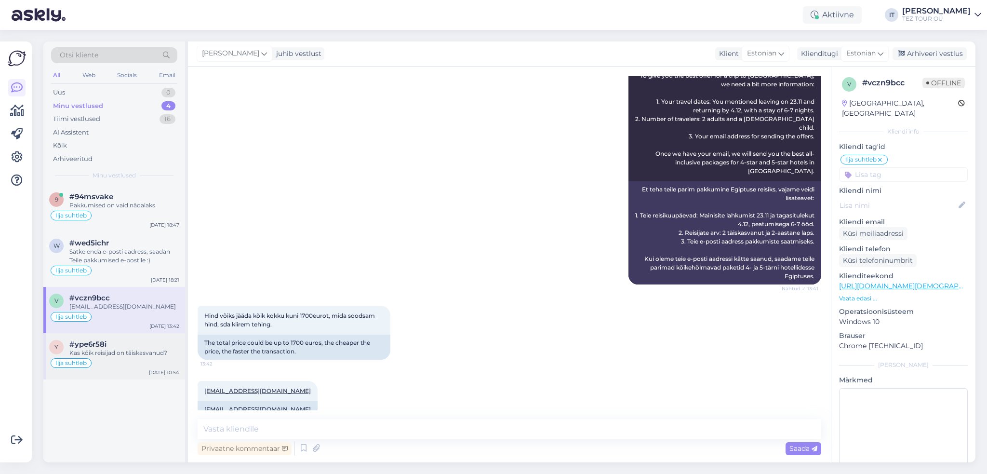
click at [143, 354] on div "Kas kõik reisijad on täiskasvanud?" at bounding box center [124, 352] width 110 height 9
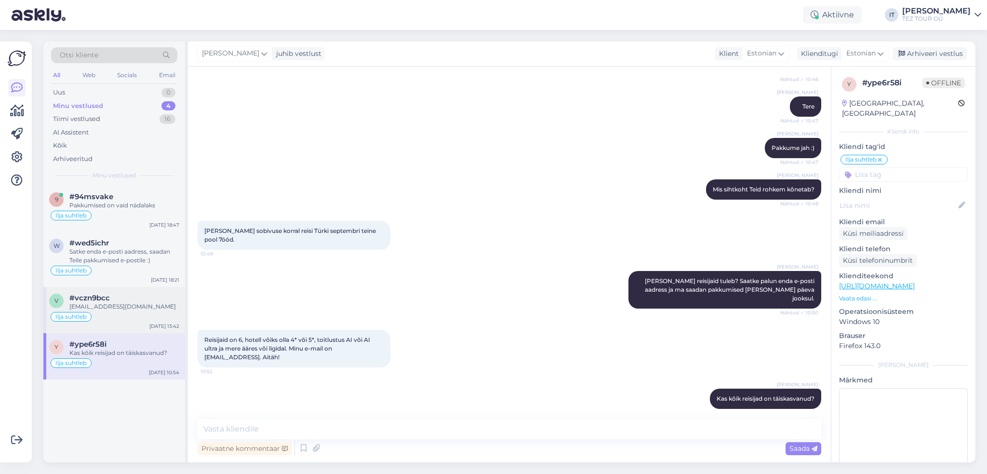
click at [145, 324] on div "v #vczn9bcc [EMAIL_ADDRESS][DOMAIN_NAME] [PERSON_NAME] [DATE] 13:42" at bounding box center [114, 310] width 142 height 46
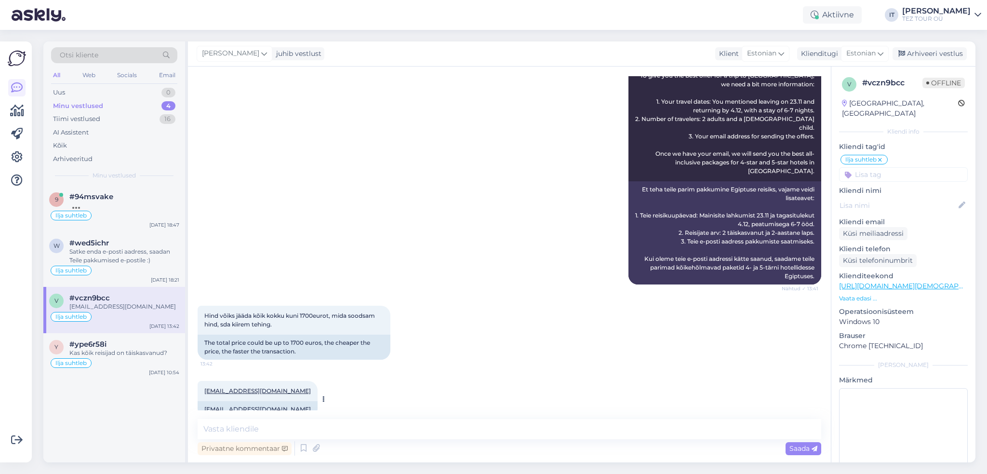
drag, startPoint x: 202, startPoint y: 372, endPoint x: 305, endPoint y: 375, distance: 102.2
click at [305, 381] on div "[EMAIL_ADDRESS][DOMAIN_NAME] 13:42" at bounding box center [258, 391] width 120 height 20
copy link "[EMAIL_ADDRESS][DOMAIN_NAME]"
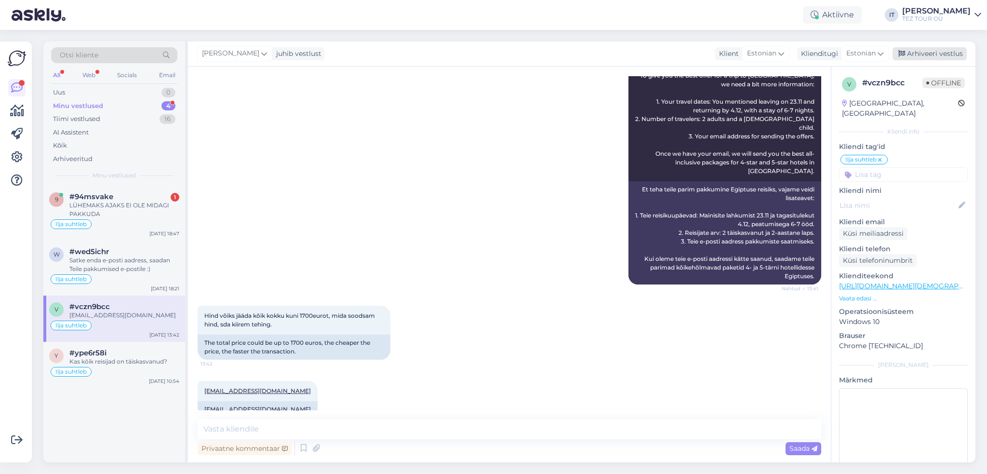
click at [947, 52] on div "Arhiveeri vestlus" at bounding box center [929, 53] width 74 height 13
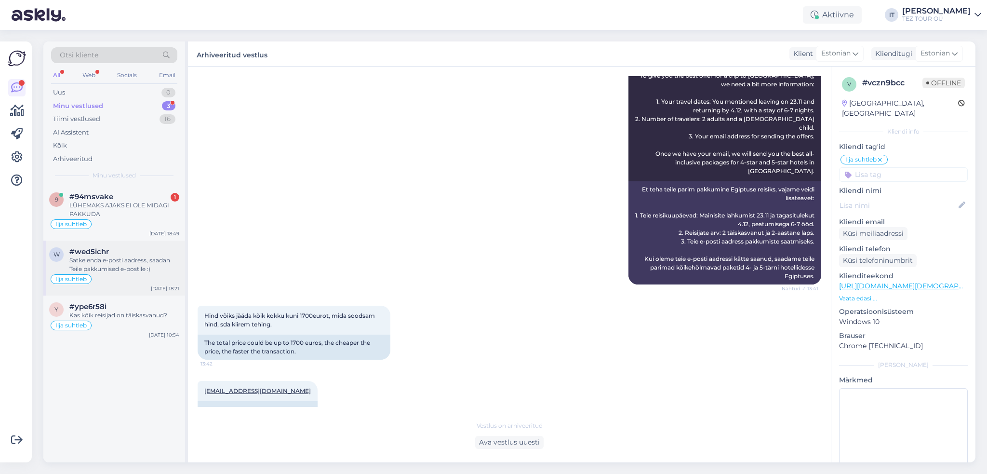
click at [133, 278] on div "Ilja suhtleb" at bounding box center [114, 279] width 130 height 12
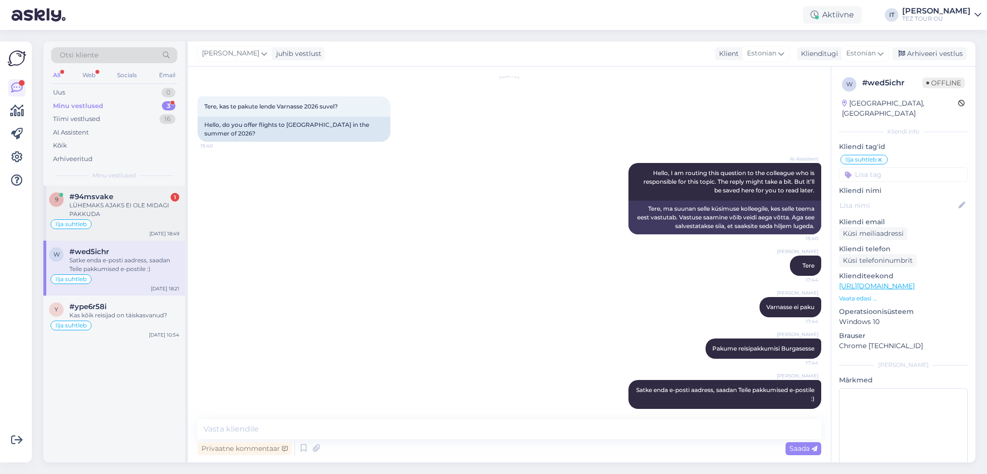
click at [130, 213] on div "LÜHEMAKS AJAKS EI OLE MIDAGI PAKKUDA" at bounding box center [124, 209] width 110 height 17
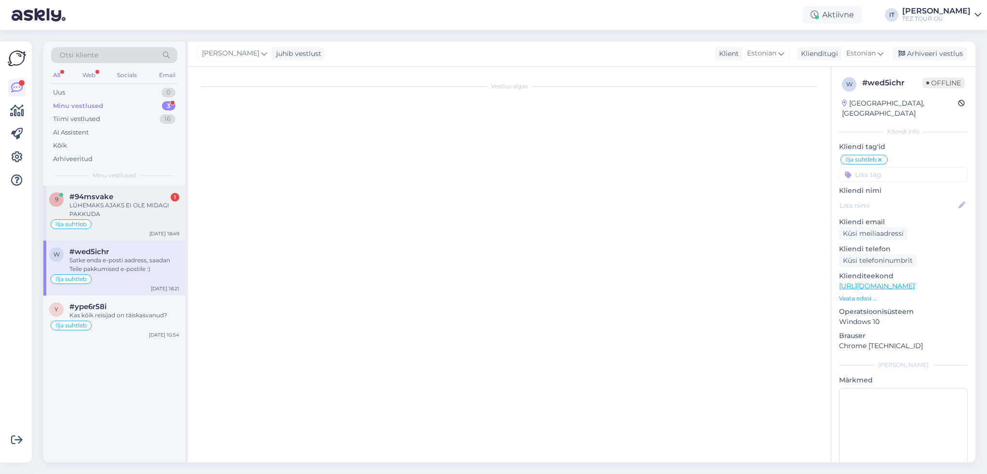
scroll to position [986, 0]
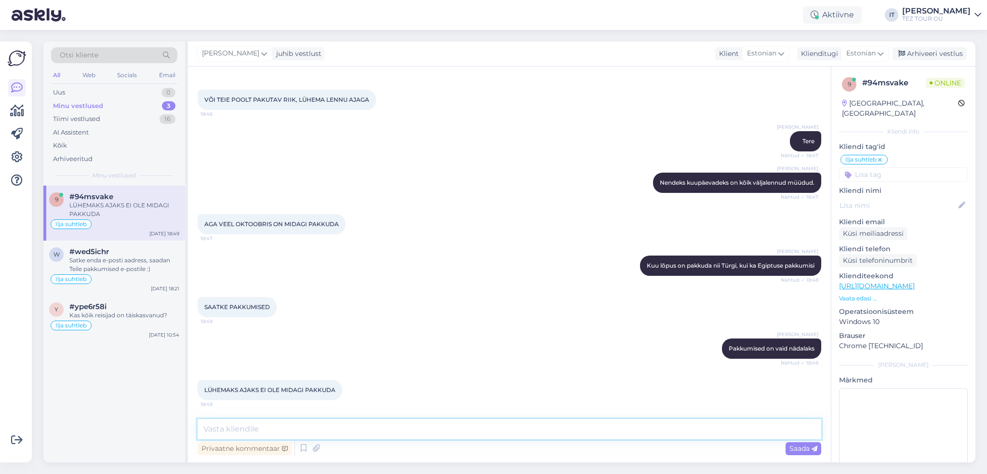
click at [405, 429] on textarea at bounding box center [510, 429] width 624 height 20
type textarea "Ei ole"
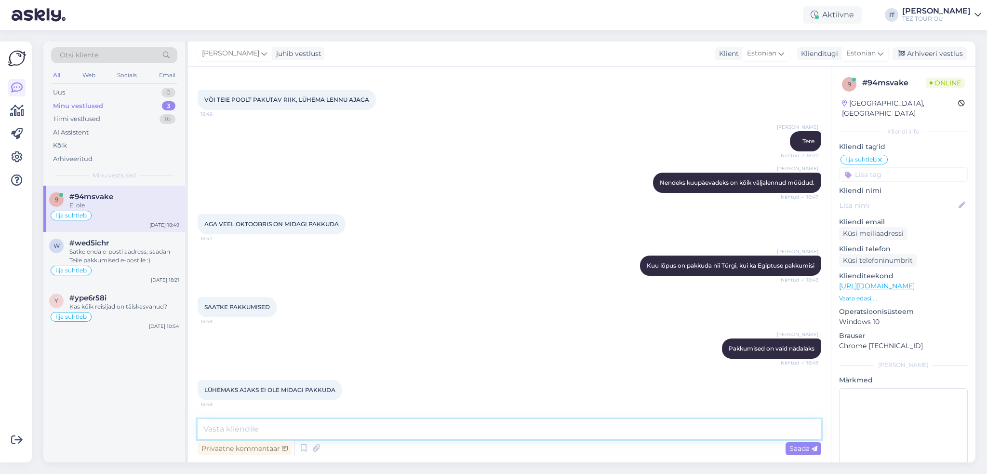
scroll to position [1027, 0]
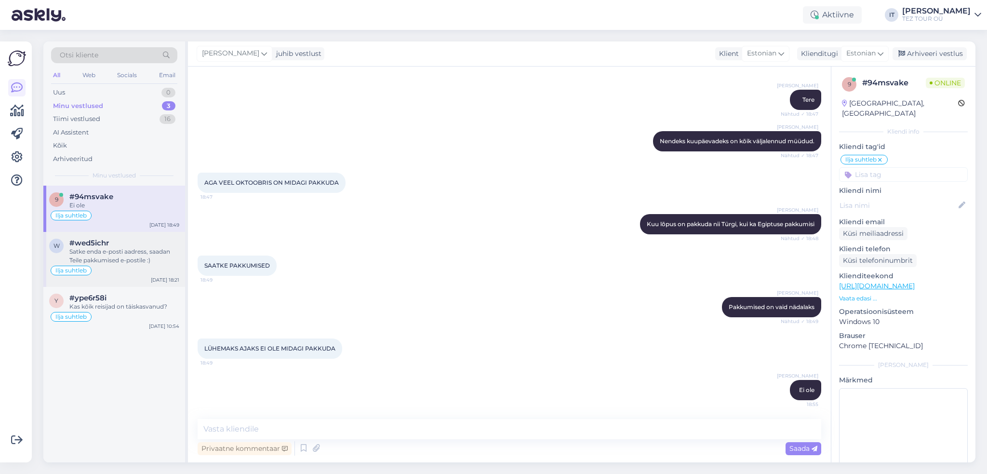
click at [89, 243] on span "#wed5ichr" at bounding box center [89, 243] width 40 height 9
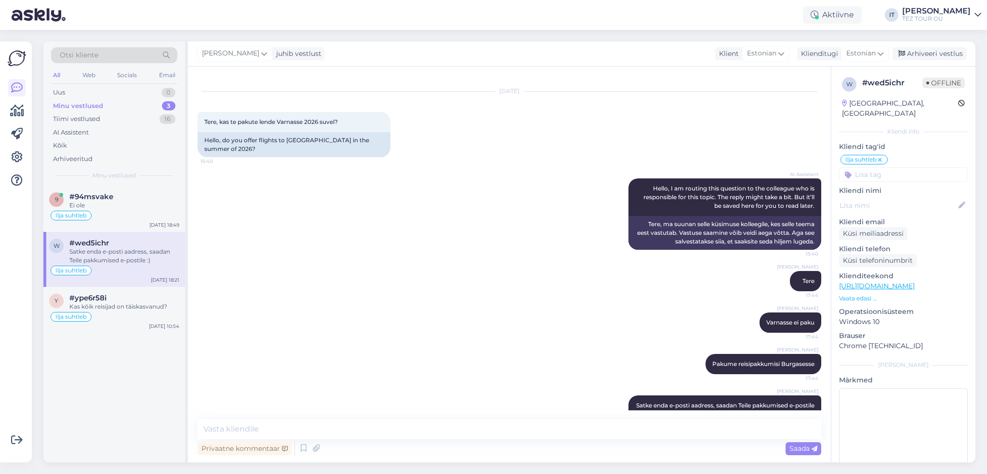
scroll to position [31, 0]
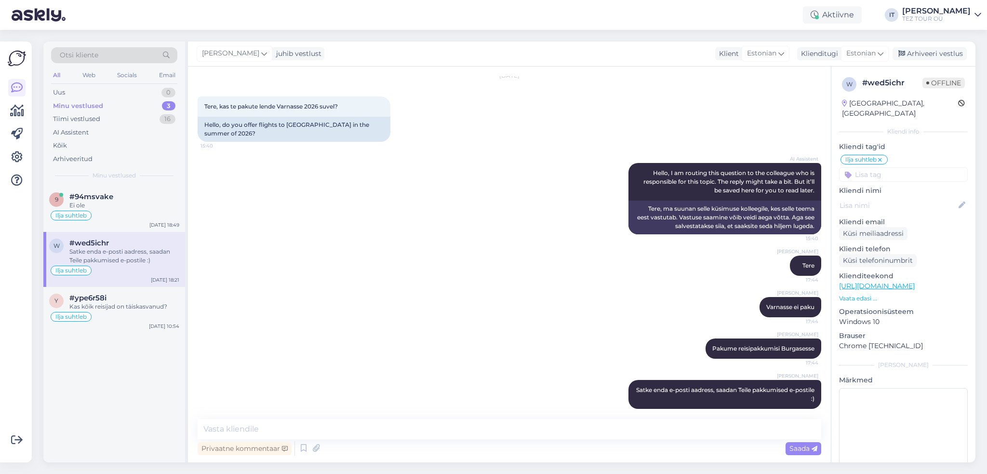
click at [144, 332] on div "9 #94msvake Ei ole Ilja suhtleb [DATE] 18:49 w #wed5ichr Satke enda e-posti aad…" at bounding box center [114, 324] width 142 height 277
click at [142, 318] on div "Ilja suhtleb" at bounding box center [114, 317] width 130 height 12
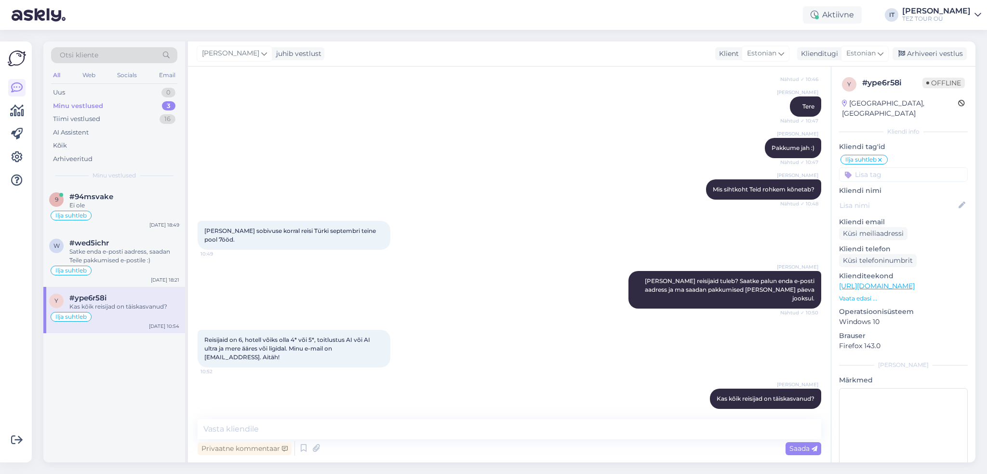
scroll to position [297, 0]
click at [362, 438] on textarea at bounding box center [510, 429] width 624 height 20
drag, startPoint x: 204, startPoint y: 348, endPoint x: 272, endPoint y: 351, distance: 67.5
click at [272, 351] on span "Reisijaid on 6, hotell võiks olla 4* või 5*, toitlustus AI või AI ultra ja mere…" at bounding box center [287, 348] width 167 height 25
copy span "[EMAIL_ADDRESS][DOMAIN_NAME]"
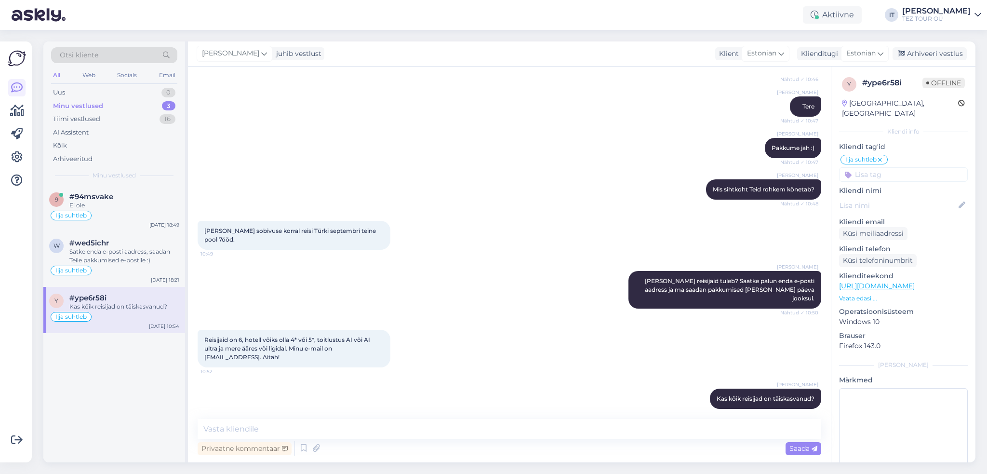
click at [351, 416] on div "Vestlus algas [DATE] Tere 10:44 Hello AI Assistent Hello, how can we help you […" at bounding box center [509, 264] width 643 height 396
click at [364, 424] on textarea at bounding box center [510, 429] width 624 height 20
type textarea "Saadan pakkumised homse päeva jooksul."
